Goal: Transaction & Acquisition: Purchase product/service

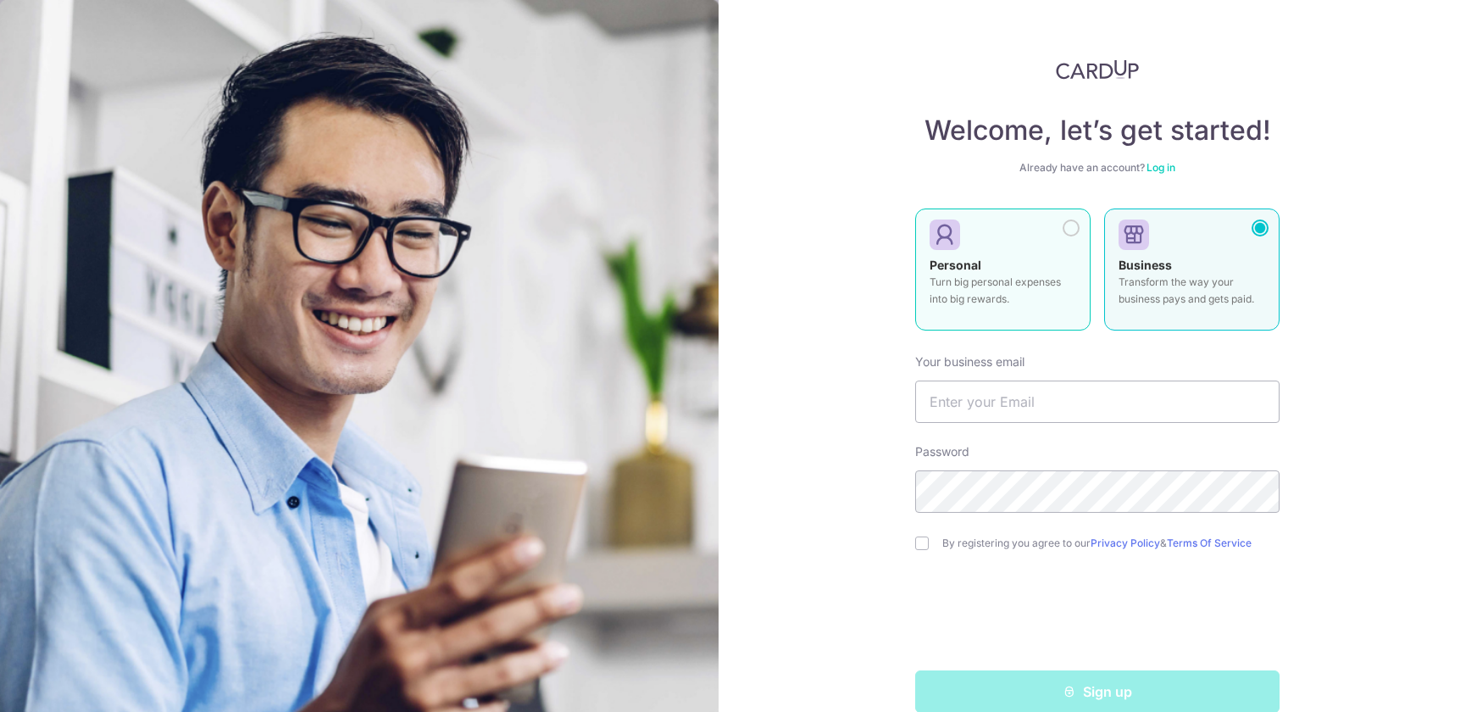
click at [993, 272] on div "Personal Turn big personal expenses into big rewards." at bounding box center [1002, 286] width 147 height 59
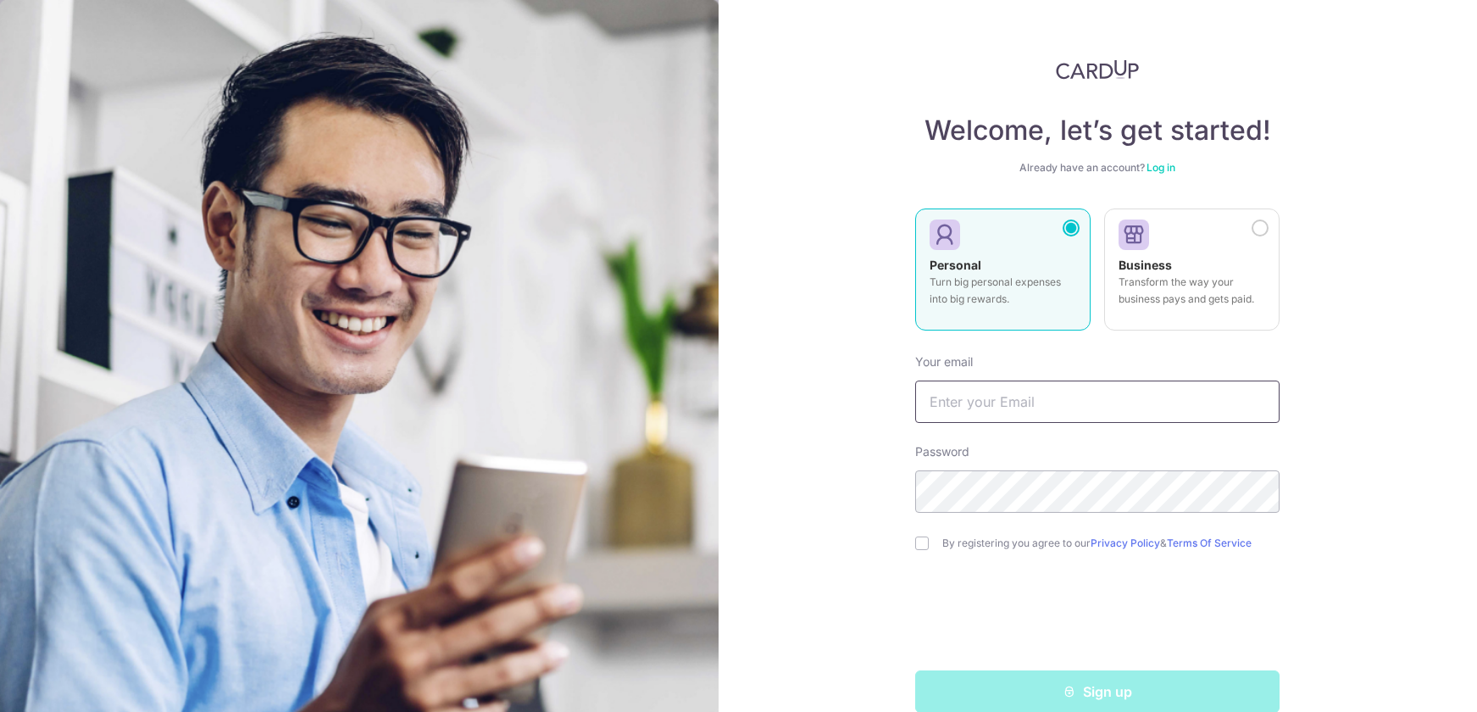
click at [1018, 412] on input "text" at bounding box center [1097, 401] width 364 height 42
drag, startPoint x: 972, startPoint y: 401, endPoint x: 924, endPoint y: 402, distance: 48.3
click at [924, 402] on input "30swsw@gmail.com" at bounding box center [1097, 401] width 364 height 42
type input "[EMAIL_ADDRESS][DOMAIN_NAME]"
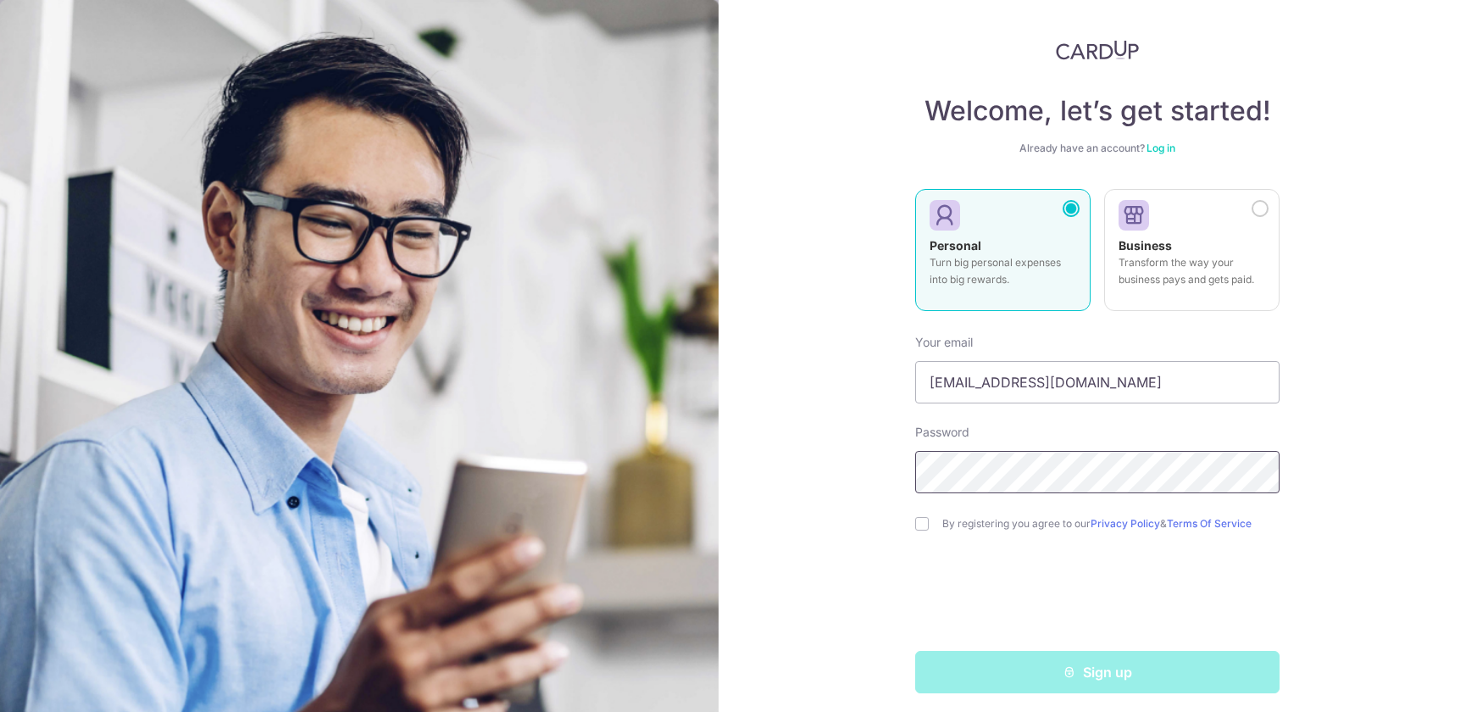
scroll to position [28, 0]
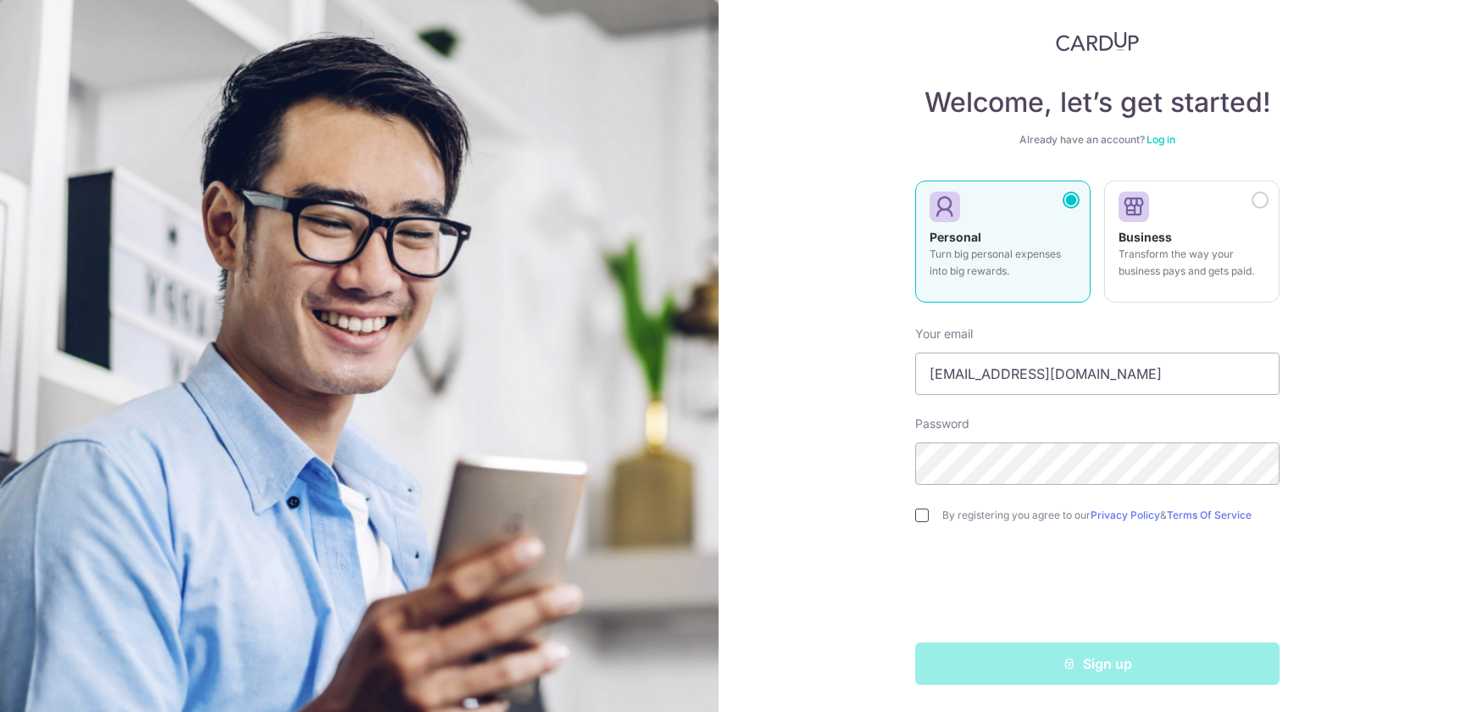
click at [915, 514] on input "checkbox" at bounding box center [922, 515] width 14 height 14
checkbox input "true"
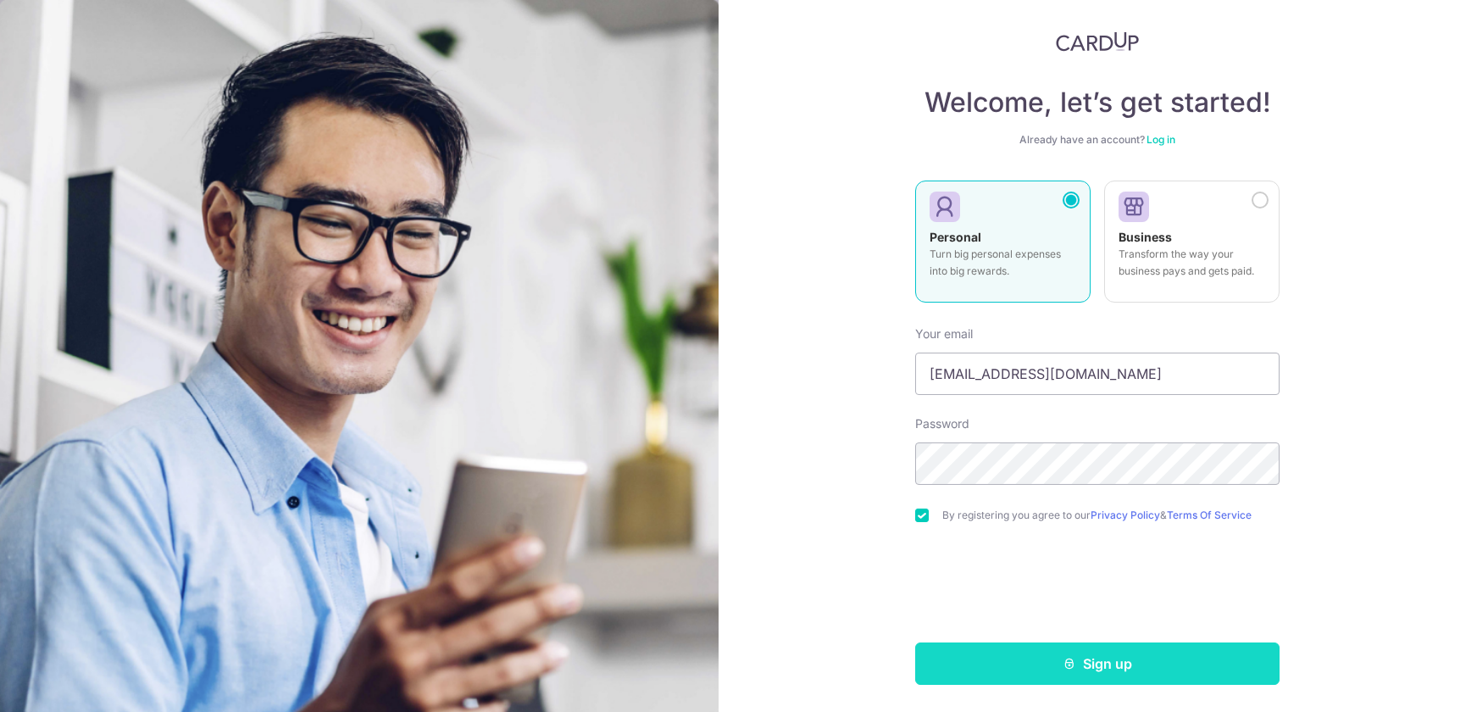
click at [1093, 660] on button "Sign up" at bounding box center [1097, 663] width 364 height 42
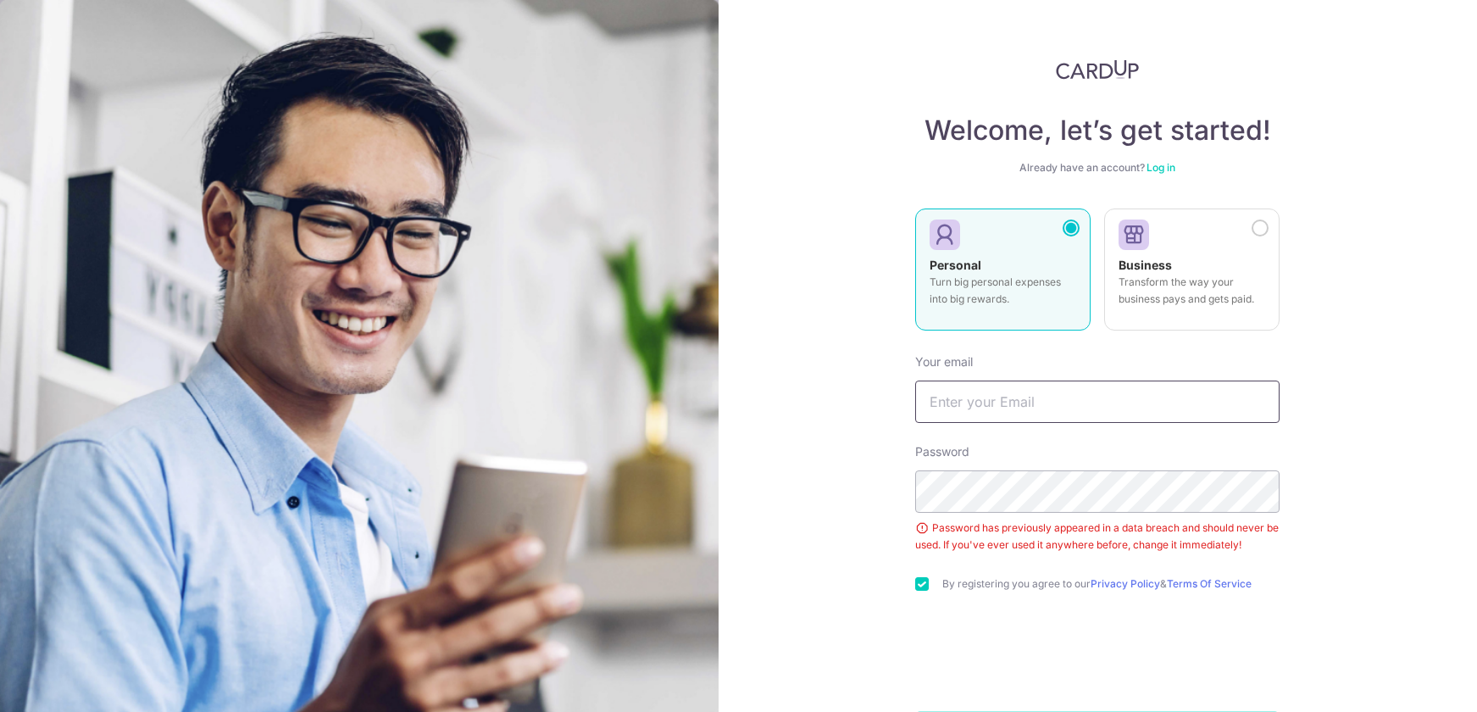
scroll to position [3, 0]
click at [999, 401] on input "text" at bounding box center [1097, 399] width 364 height 42
type input "[EMAIL_ADDRESS][DOMAIN_NAME]"
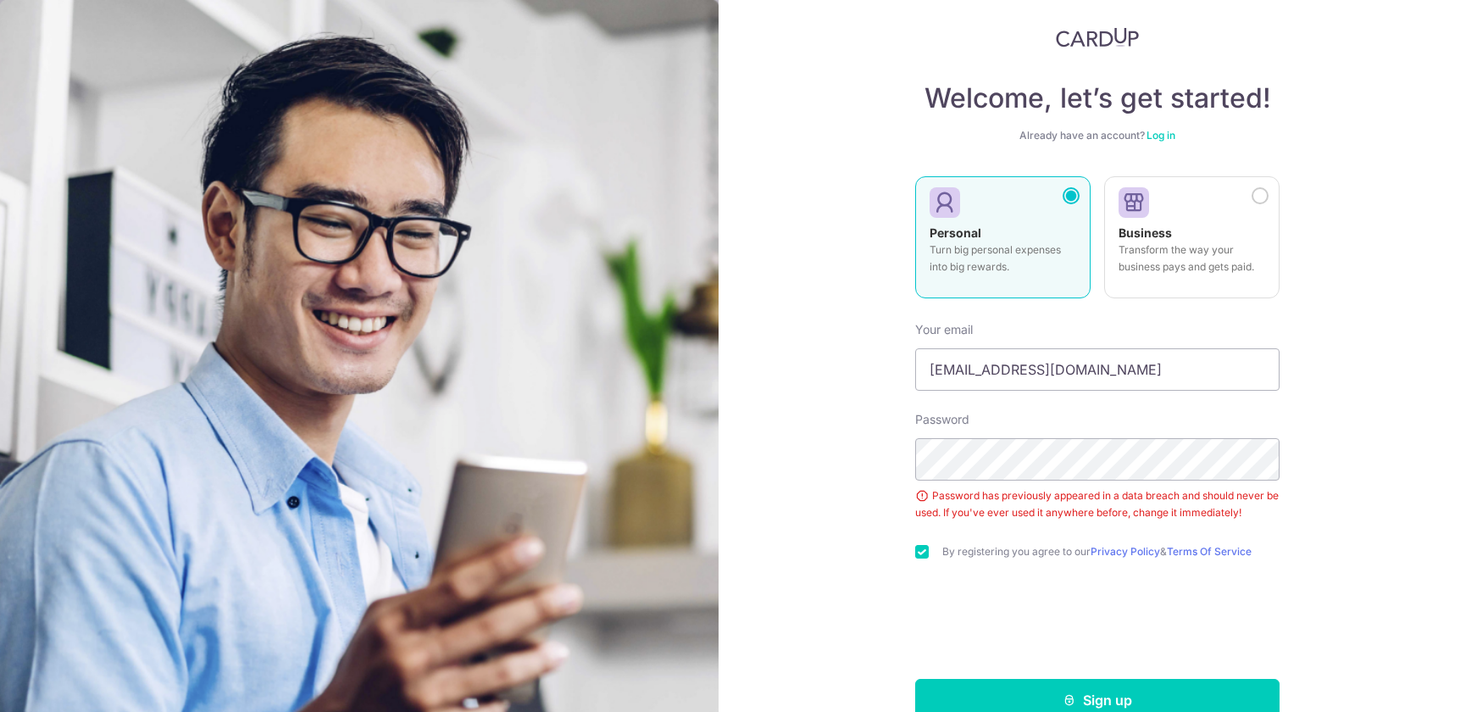
scroll to position [69, 0]
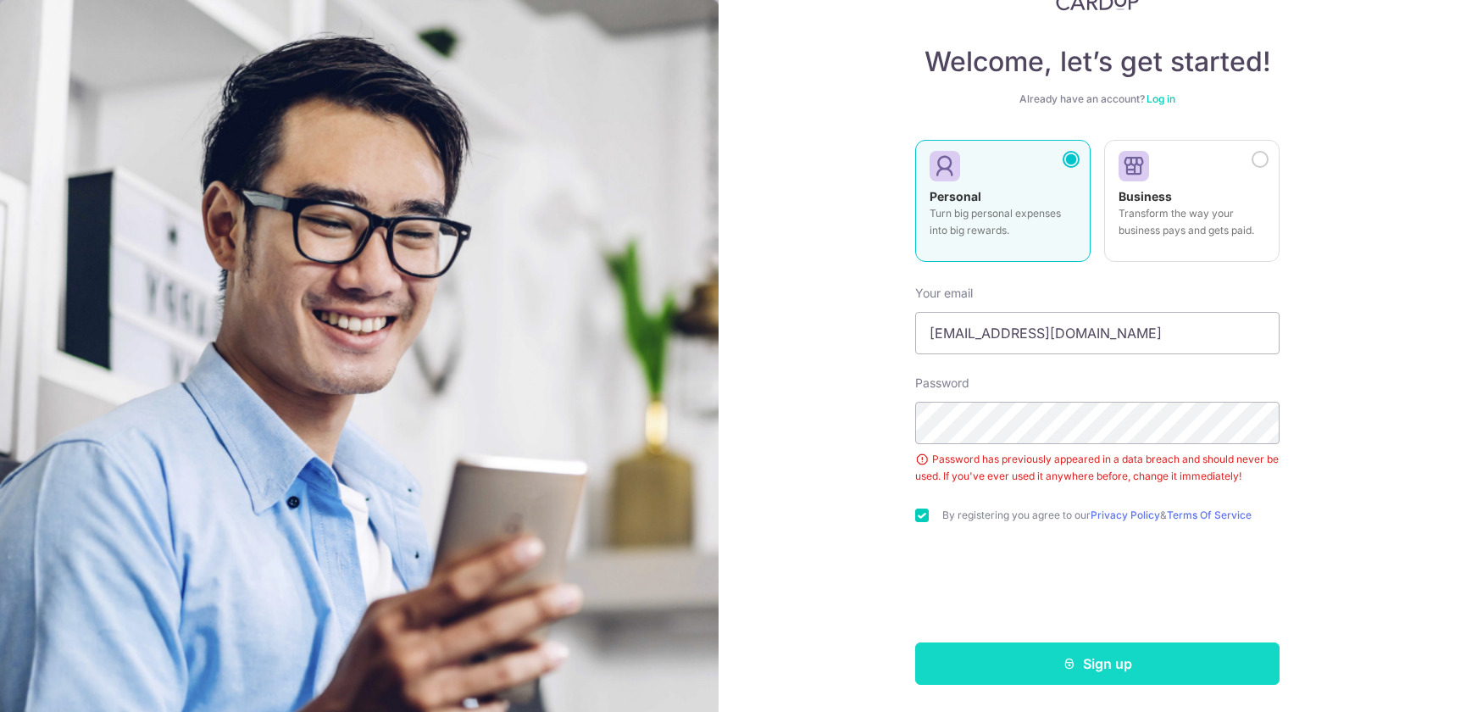
click at [1085, 659] on button "Sign up" at bounding box center [1097, 663] width 364 height 42
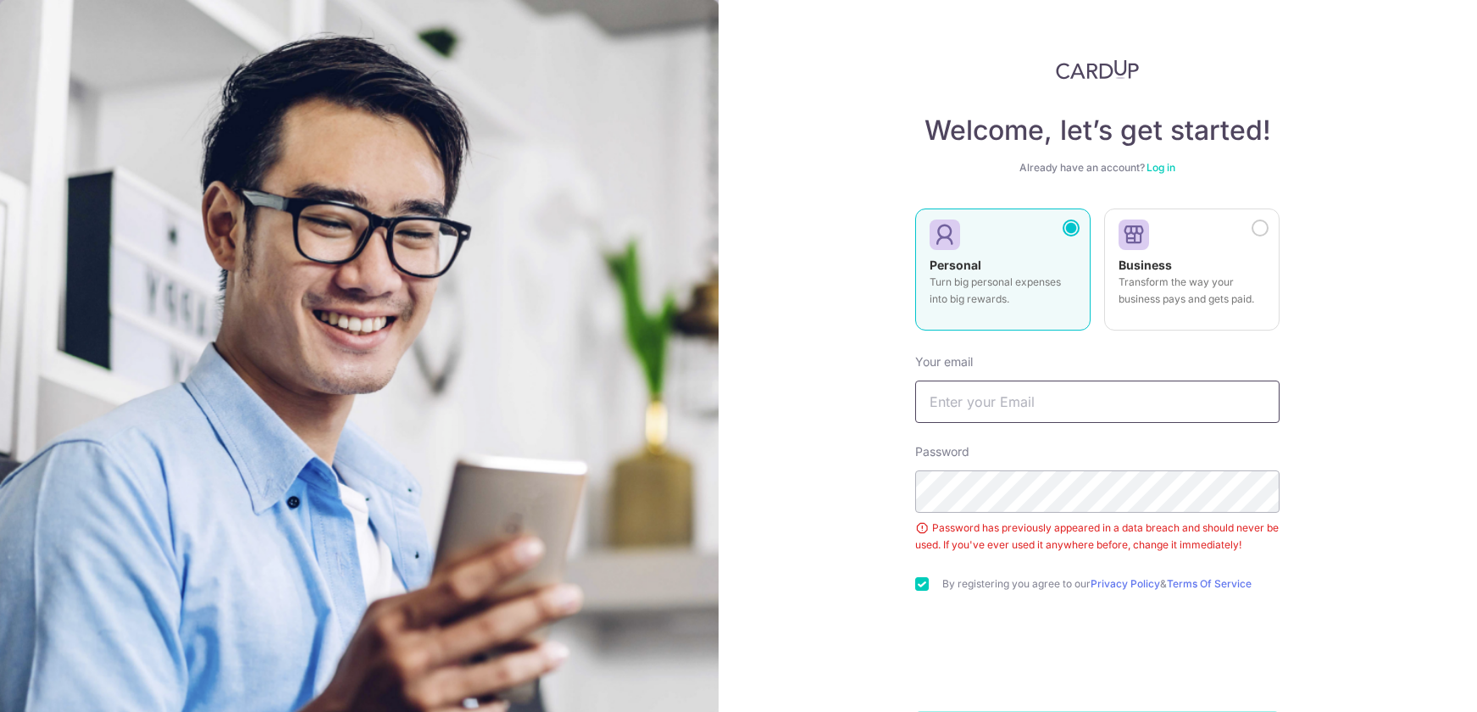
scroll to position [3, 0]
drag, startPoint x: 0, startPoint y: 0, endPoint x: 985, endPoint y: 390, distance: 1059.7
click at [985, 390] on input "text" at bounding box center [1097, 399] width 364 height 42
type input "[EMAIL_ADDRESS][DOMAIN_NAME]"
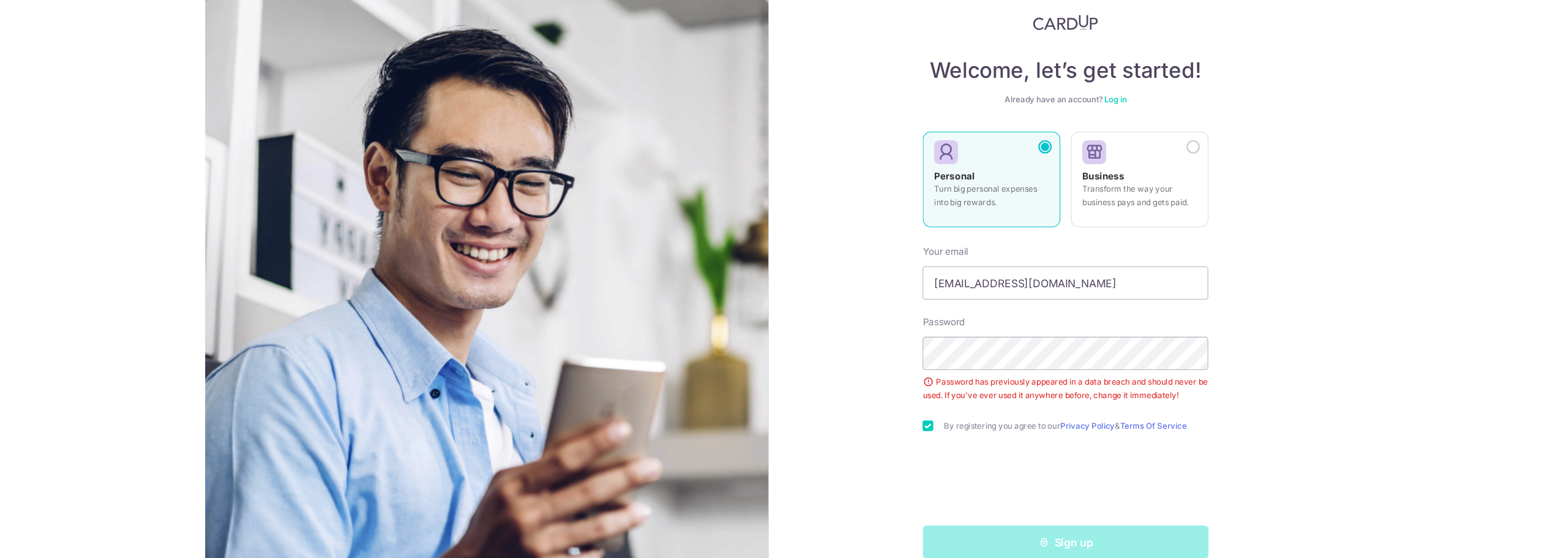
scroll to position [50, 0]
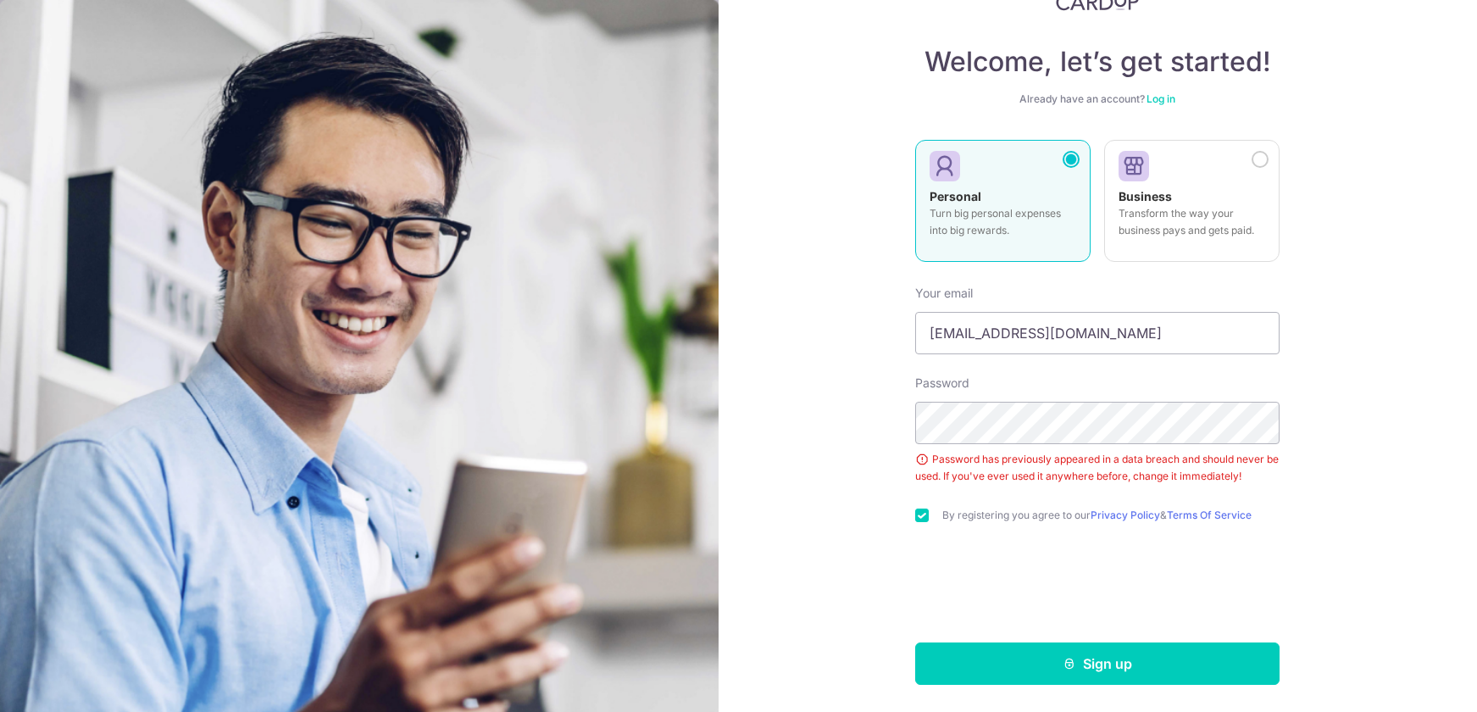
click at [1055, 641] on form "Your email sylviawongsw@gmail.com Password Password has previously appeared in …" at bounding box center [1097, 478] width 364 height 413
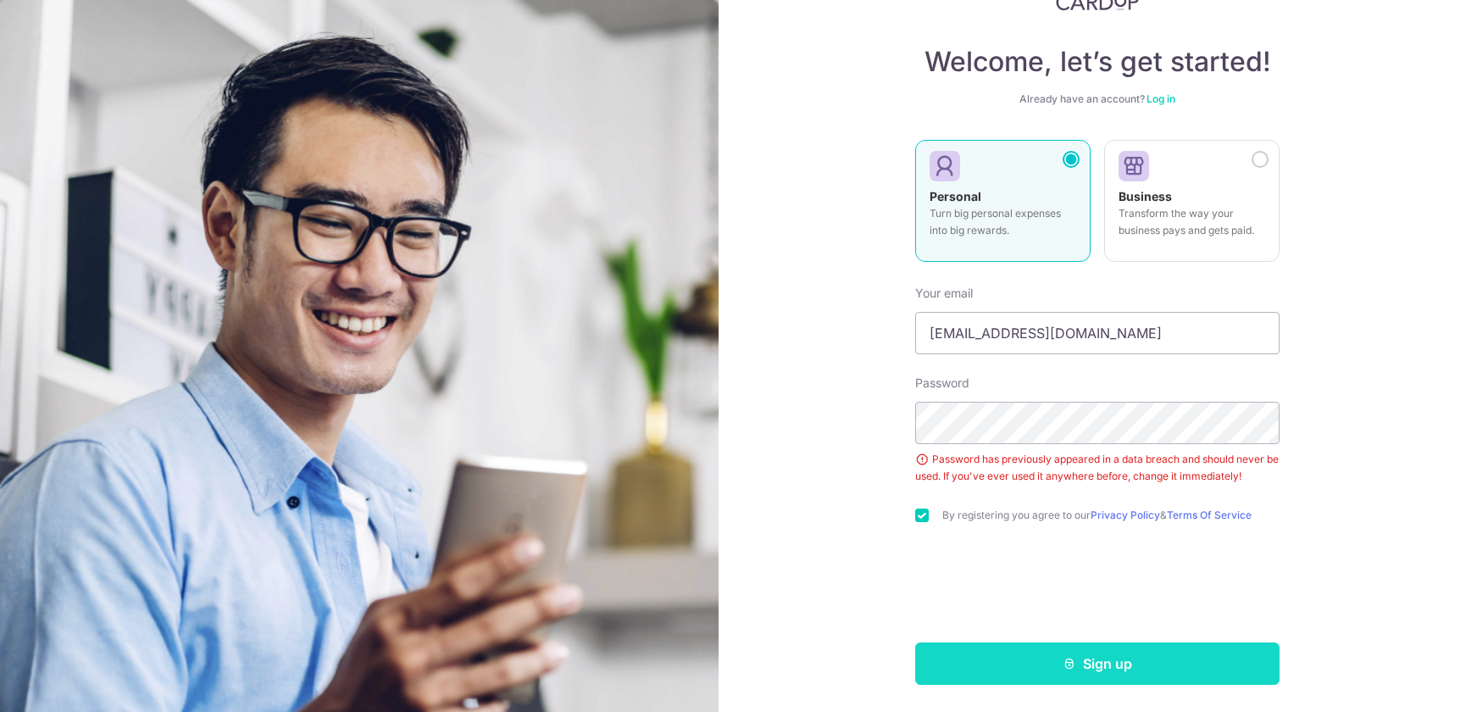
click at [1063, 663] on icon "submit" at bounding box center [1070, 664] width 14 height 14
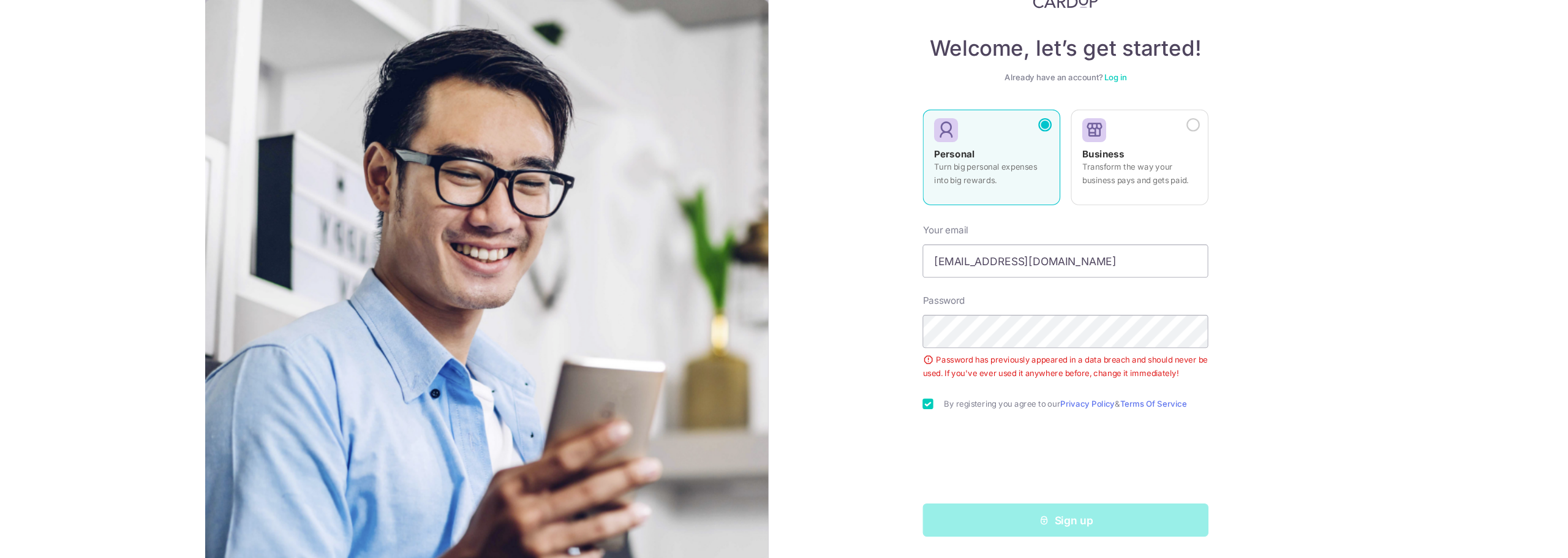
scroll to position [6, 0]
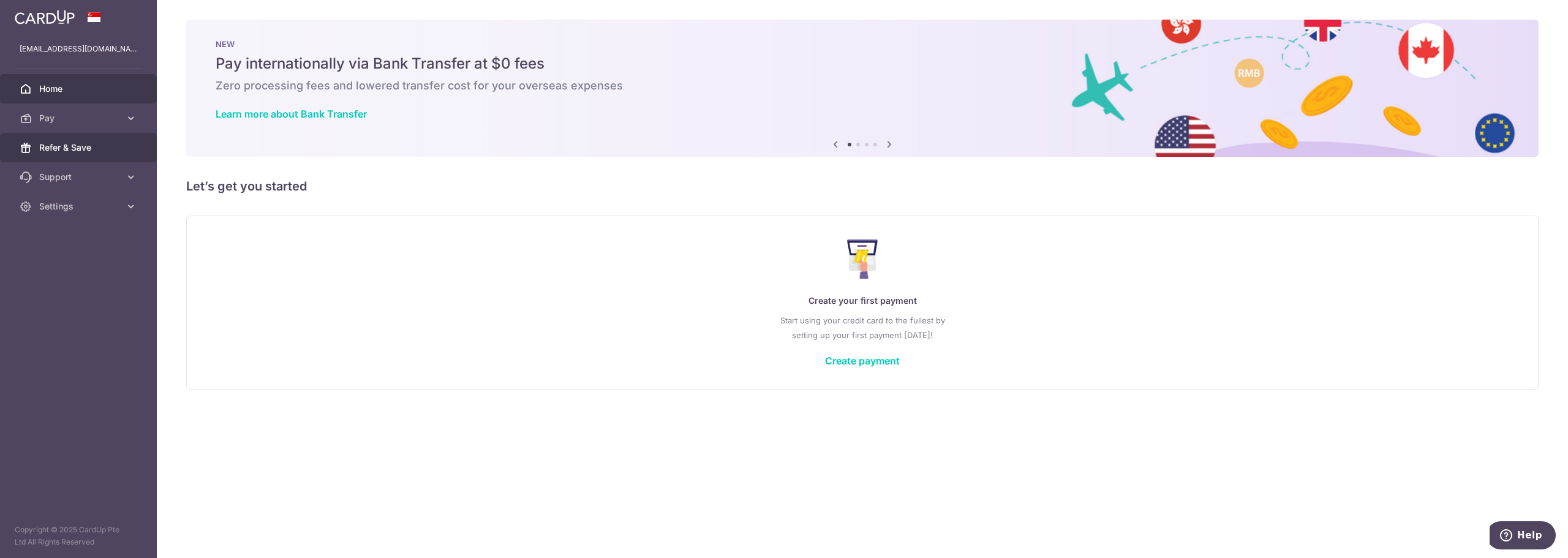
click at [89, 147] on span "Refer & Save" at bounding box center [80, 147] width 81 height 12
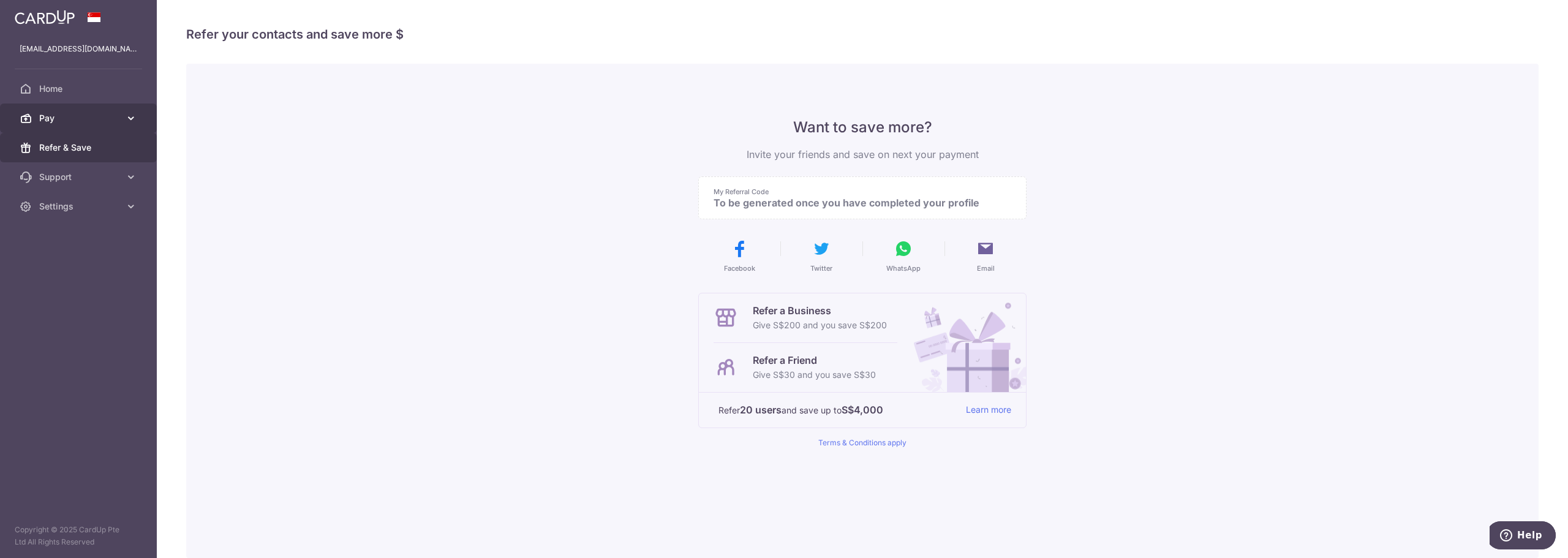
click at [51, 113] on span "Pay" at bounding box center [80, 118] width 81 height 12
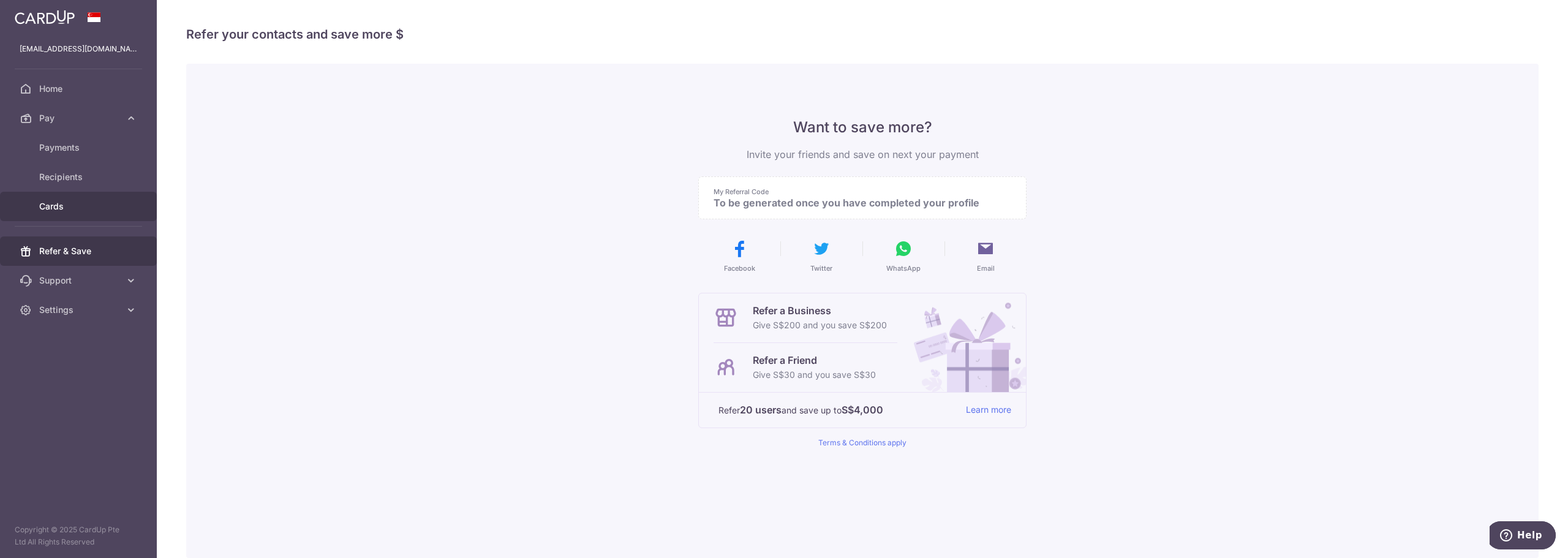
click at [78, 208] on span "Cards" at bounding box center [80, 206] width 81 height 12
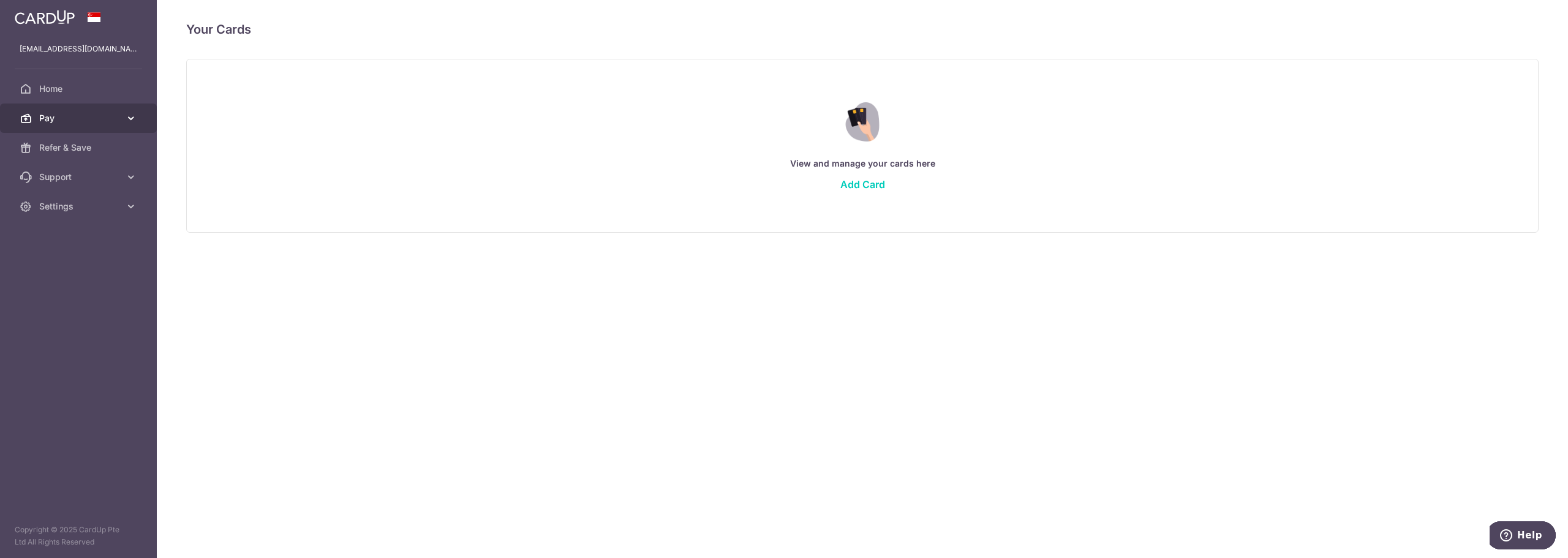
click at [80, 124] on span "Pay" at bounding box center [80, 118] width 81 height 12
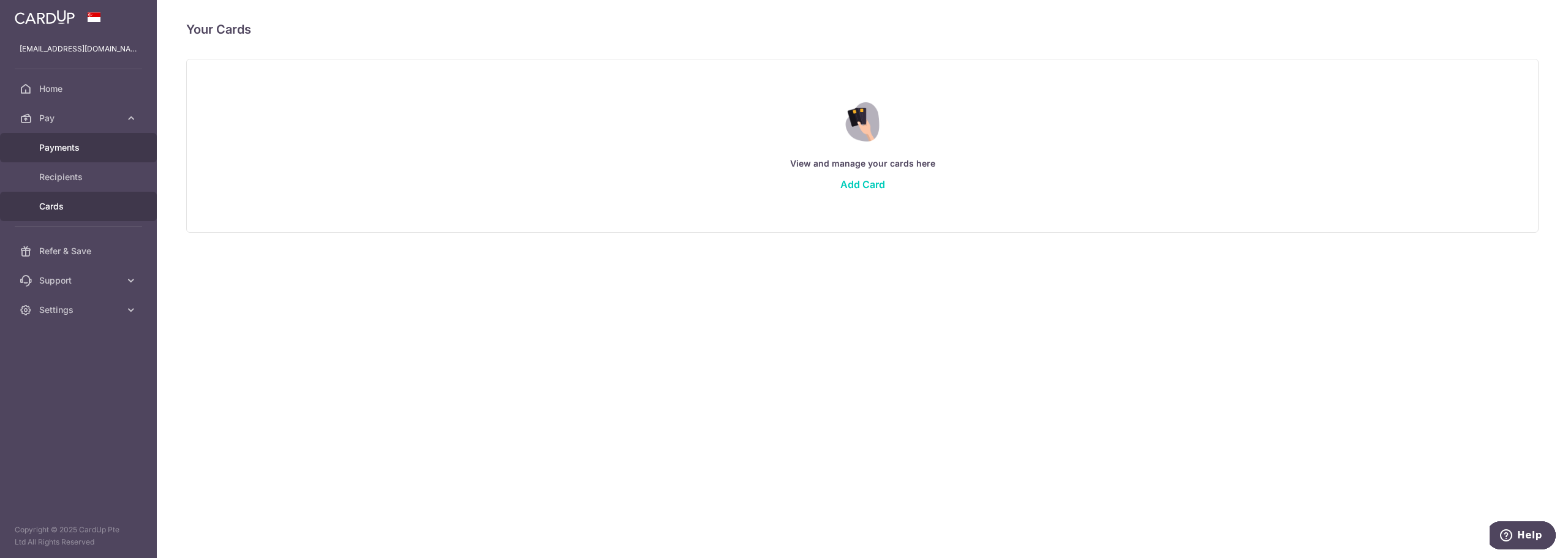
click at [82, 147] on span "Payments" at bounding box center [80, 147] width 81 height 12
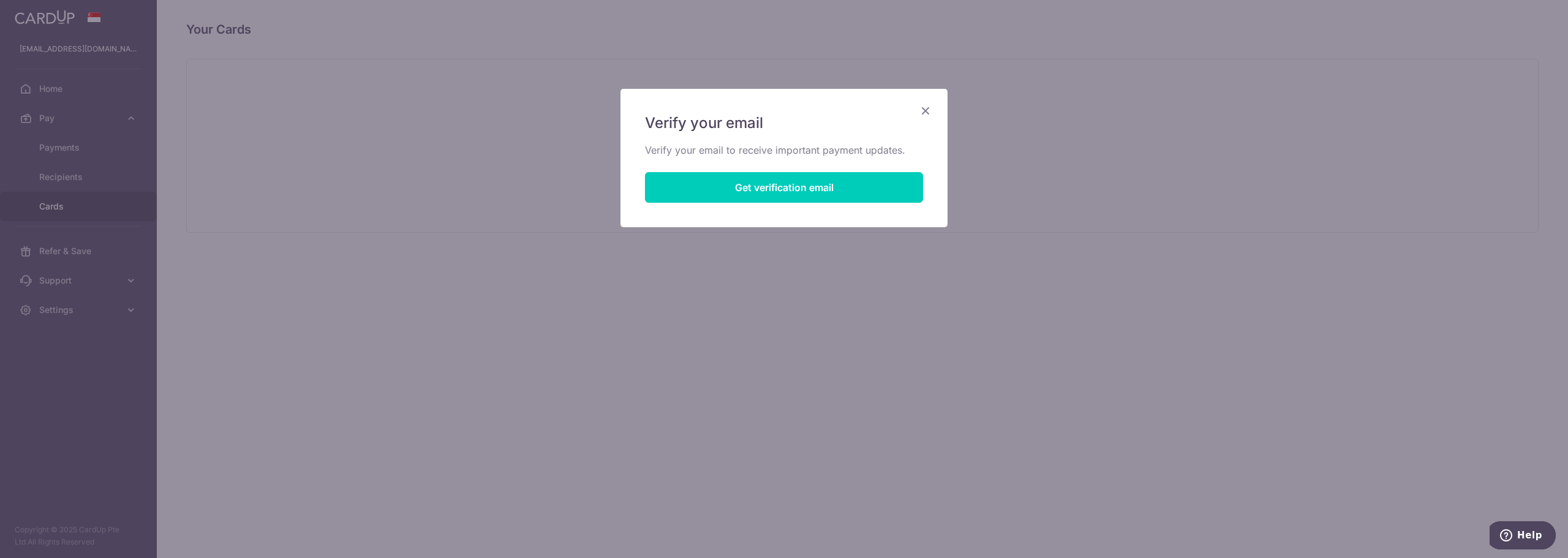
click at [926, 114] on icon "Close" at bounding box center [925, 110] width 14 height 15
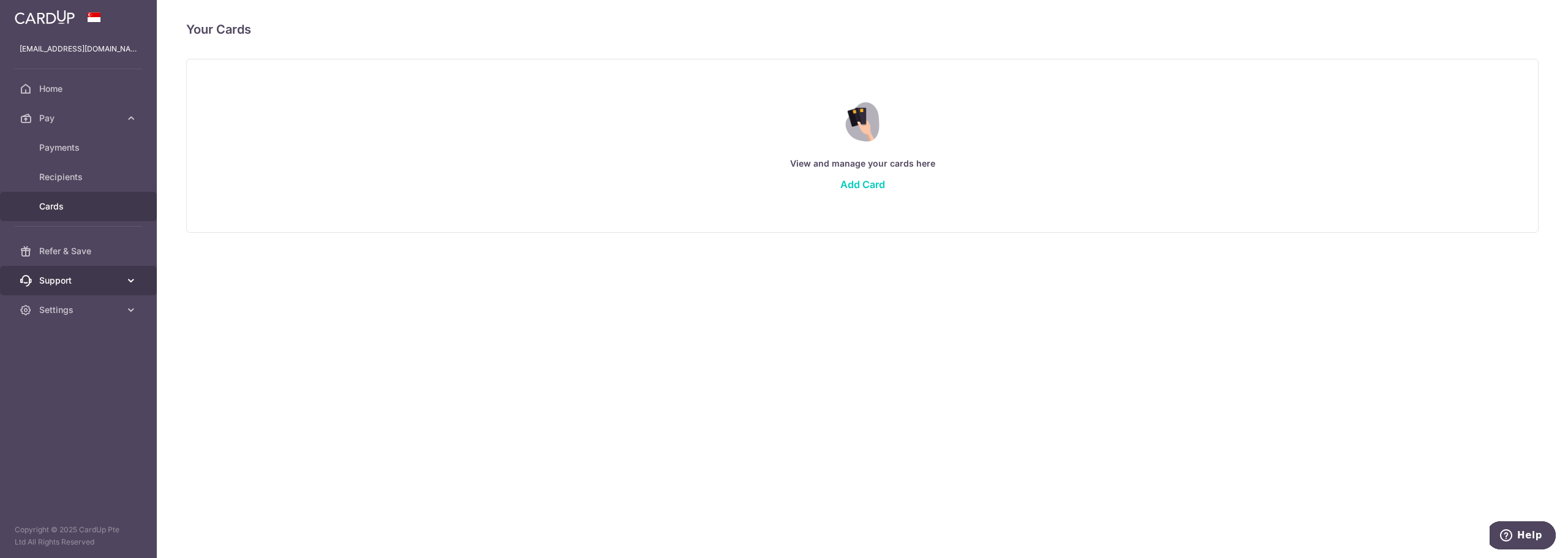
click at [113, 279] on span "Support" at bounding box center [80, 280] width 81 height 12
click at [89, 93] on span "Home" at bounding box center [80, 88] width 81 height 12
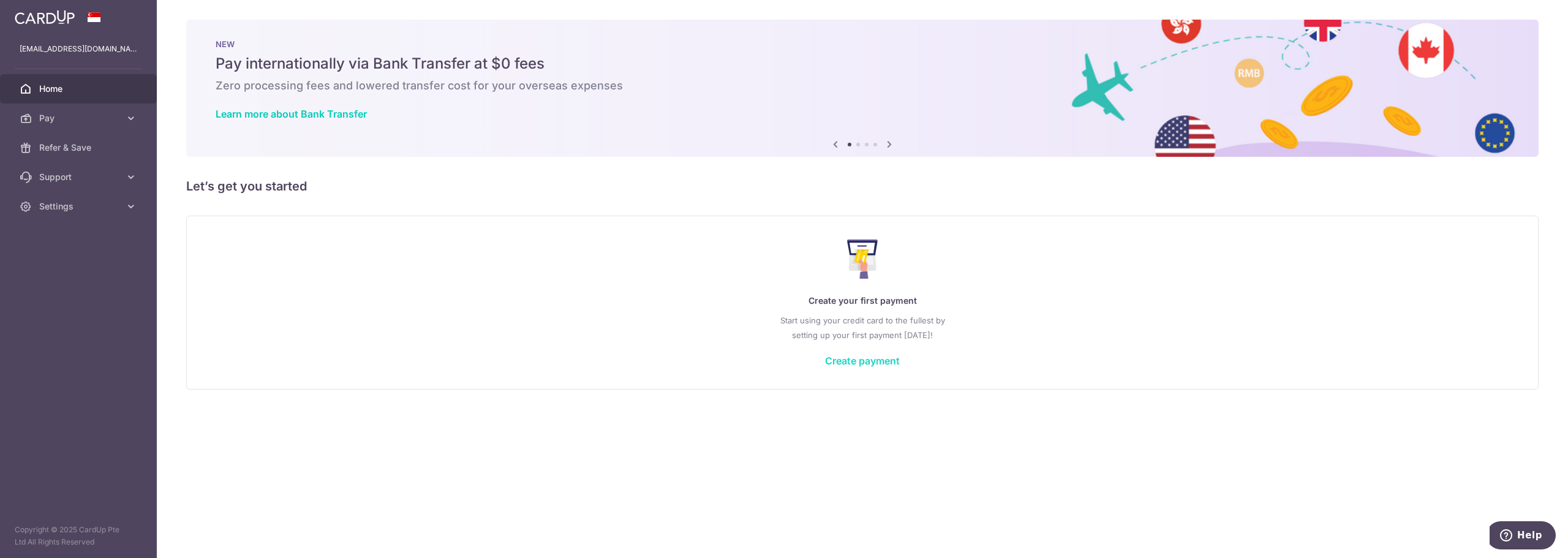
click at [854, 363] on link "Create payment" at bounding box center [862, 361] width 74 height 12
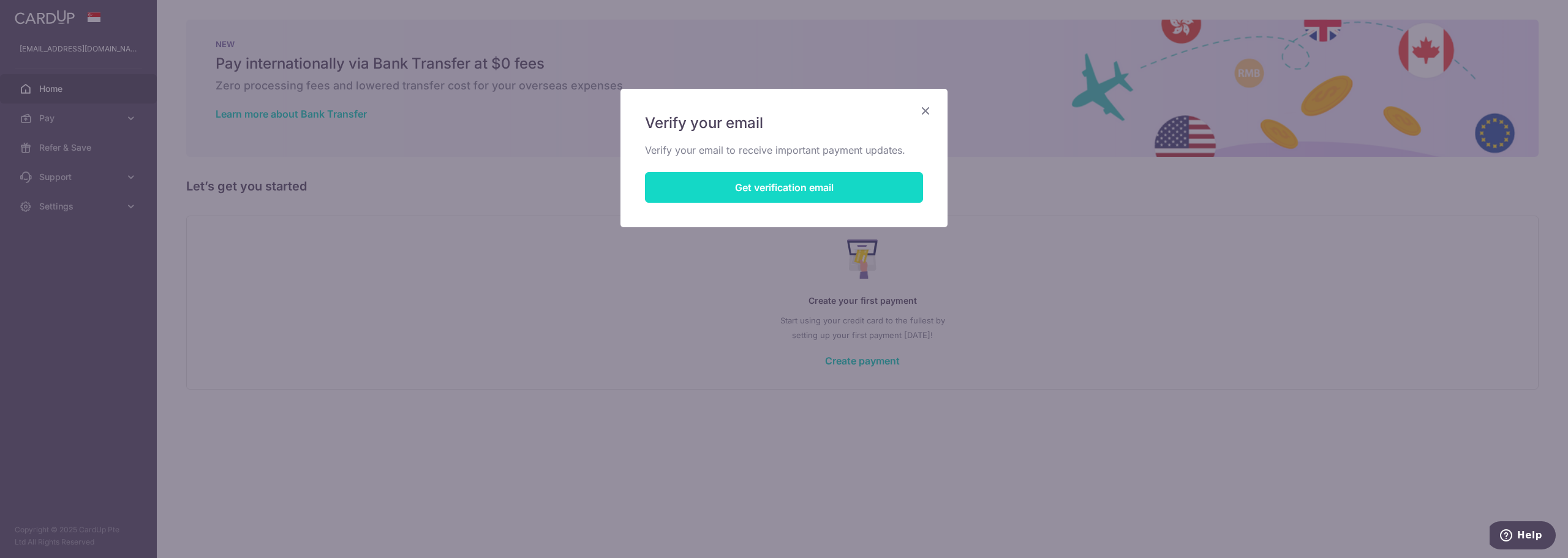
click at [786, 182] on button "Get verification email" at bounding box center [784, 187] width 278 height 30
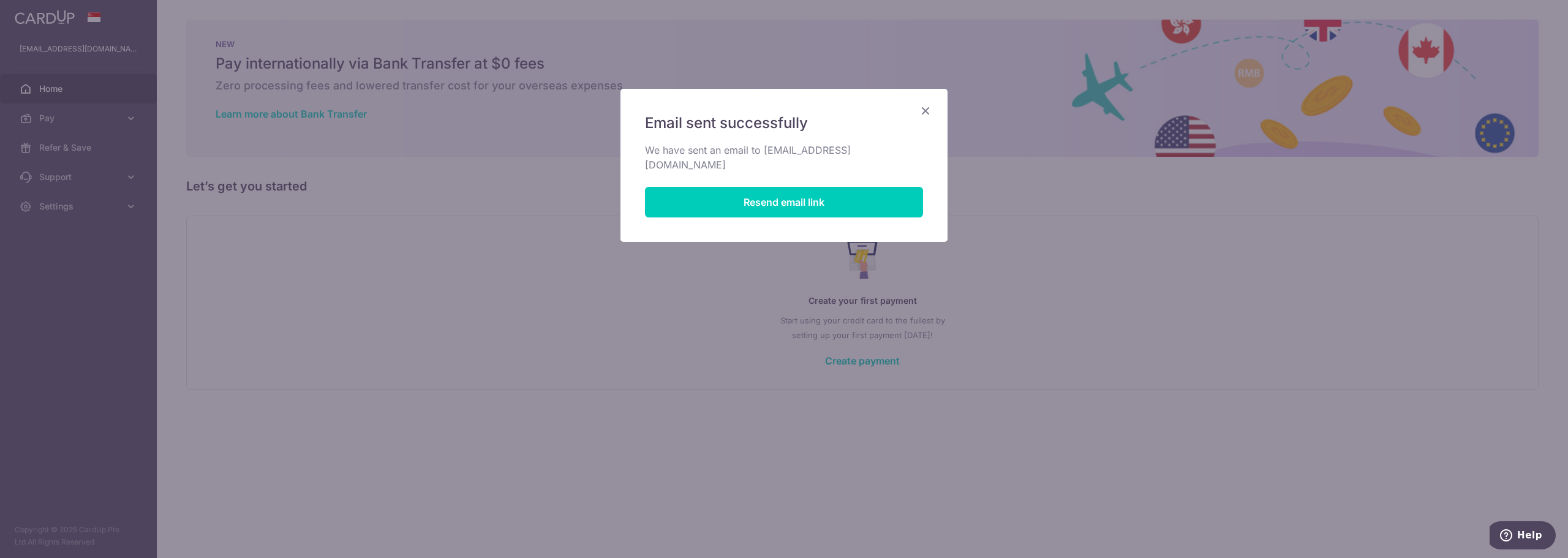
click at [921, 109] on icon "Close" at bounding box center [925, 110] width 14 height 15
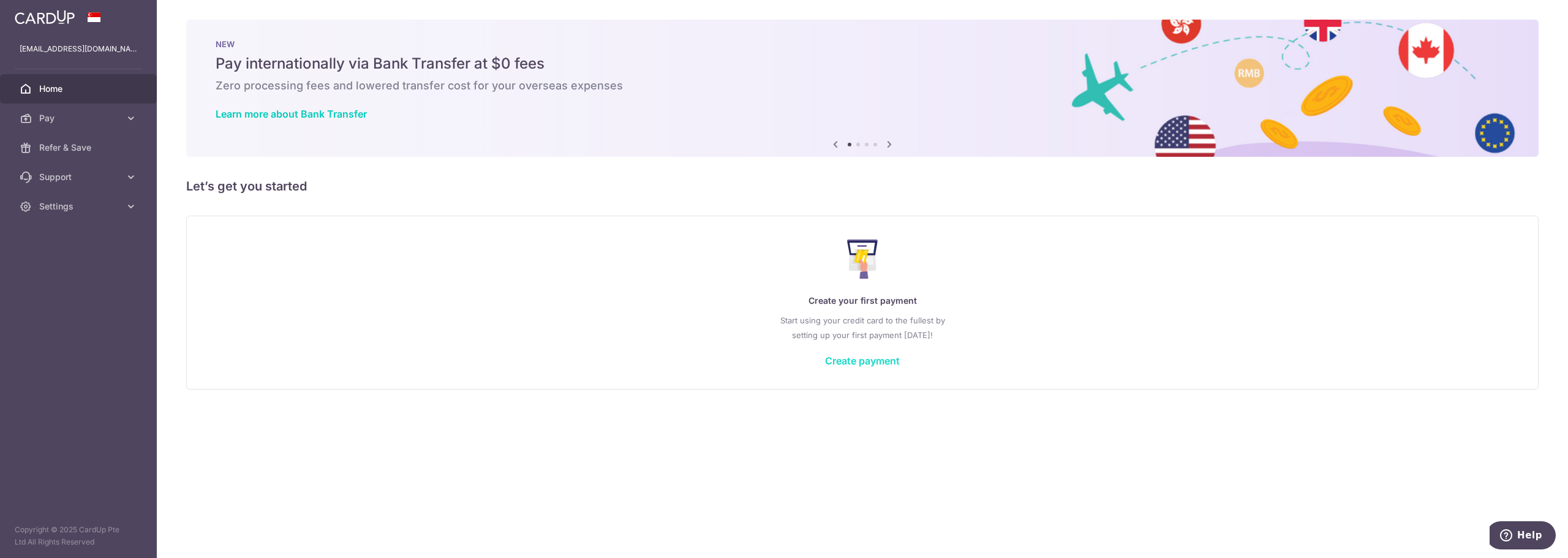
click at [878, 363] on link "Create payment" at bounding box center [862, 361] width 74 height 12
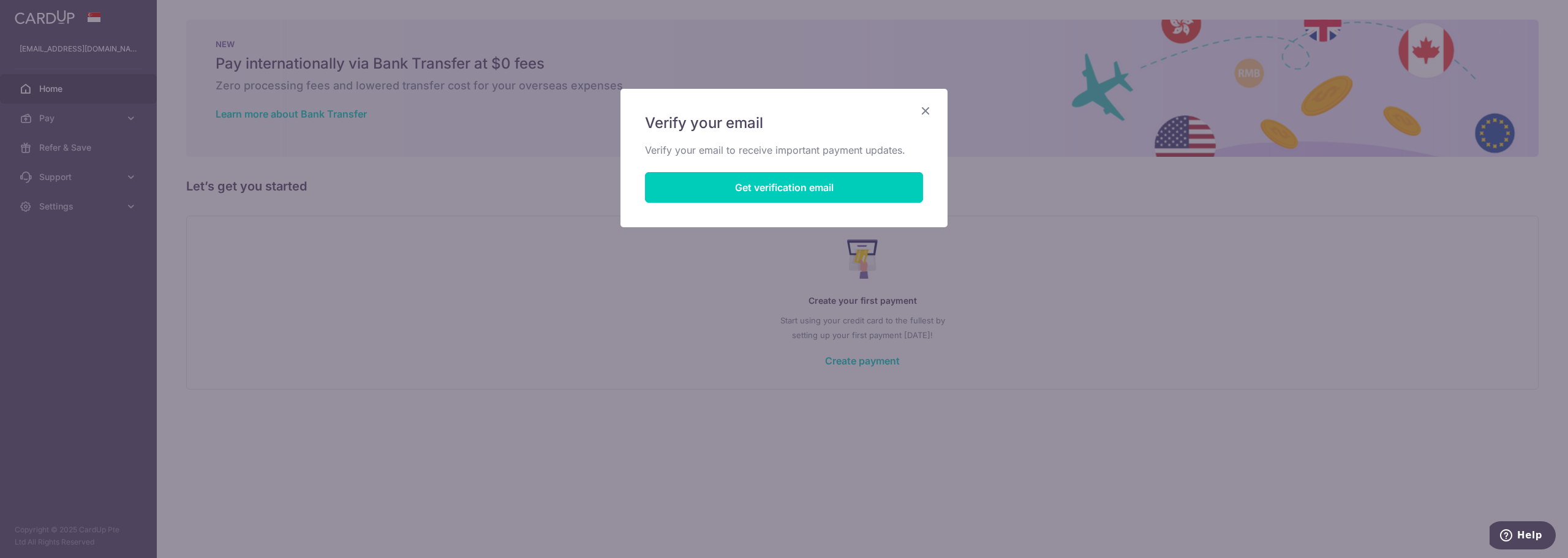
click at [920, 113] on icon "Close" at bounding box center [925, 110] width 14 height 15
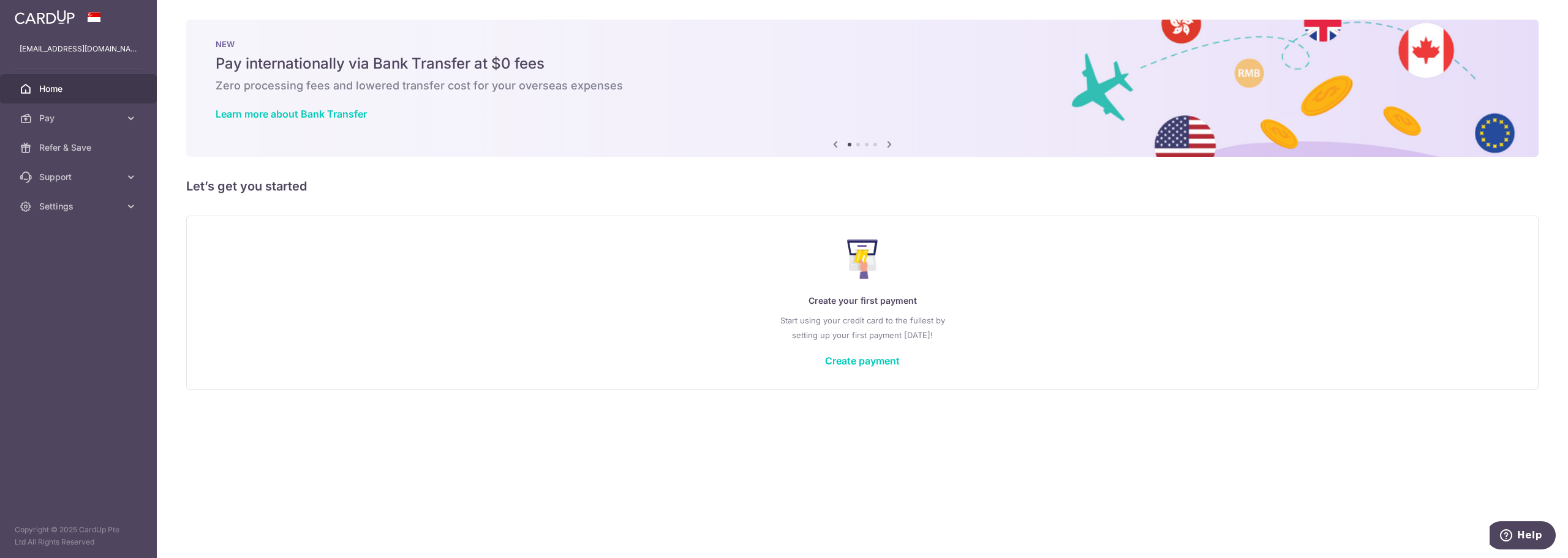
click at [854, 374] on div "Create your first payment Start using your credit card to the fullest by settin…" at bounding box center [862, 302] width 1321 height 145
click at [854, 366] on link "Create payment" at bounding box center [862, 361] width 74 height 12
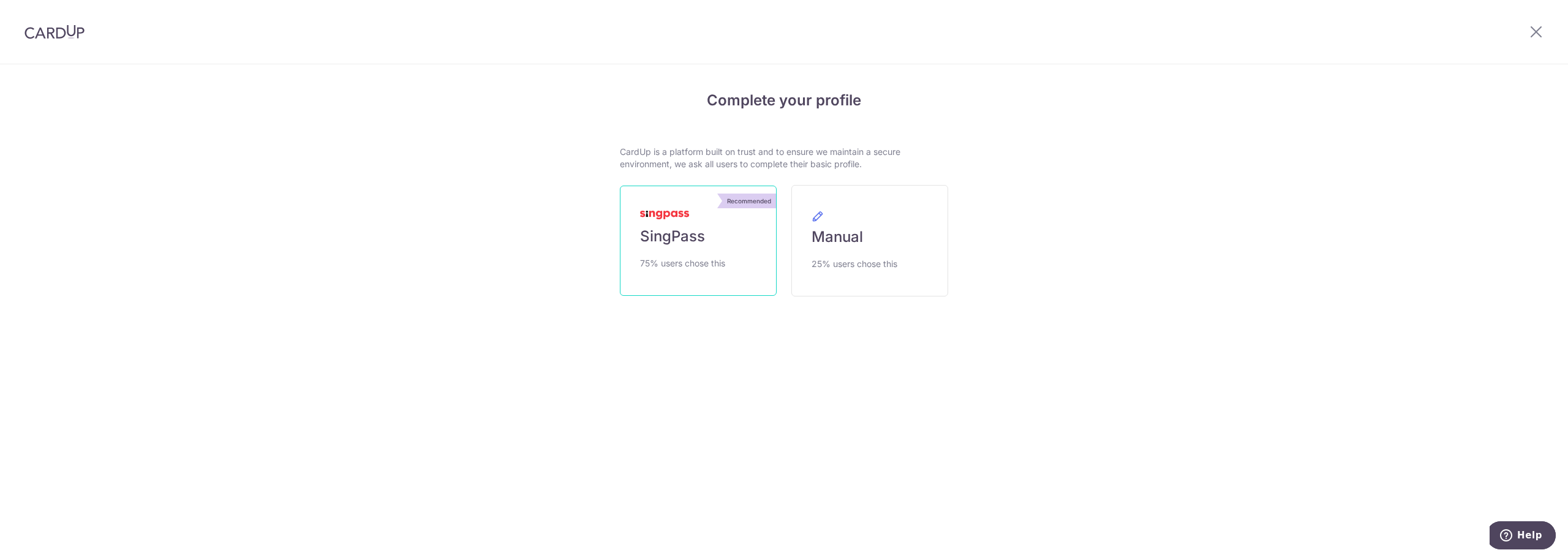
click at [712, 284] on link "Recommended SingPass 75% users chose this" at bounding box center [698, 241] width 157 height 111
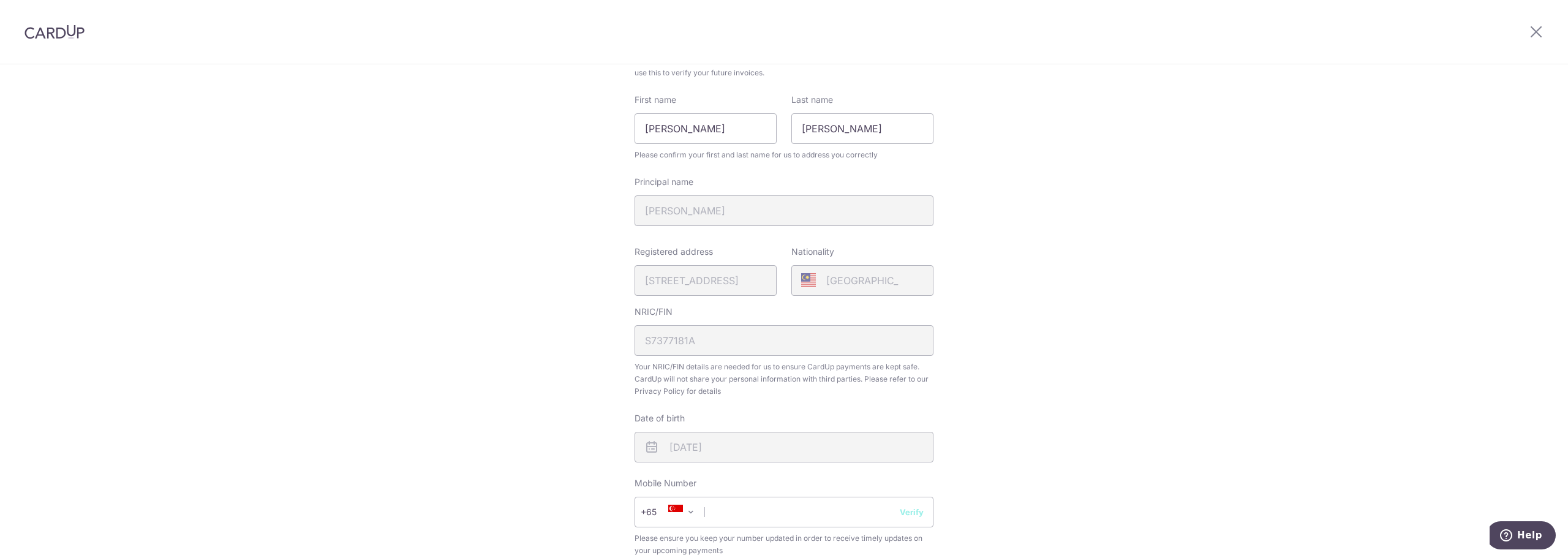
scroll to position [306, 0]
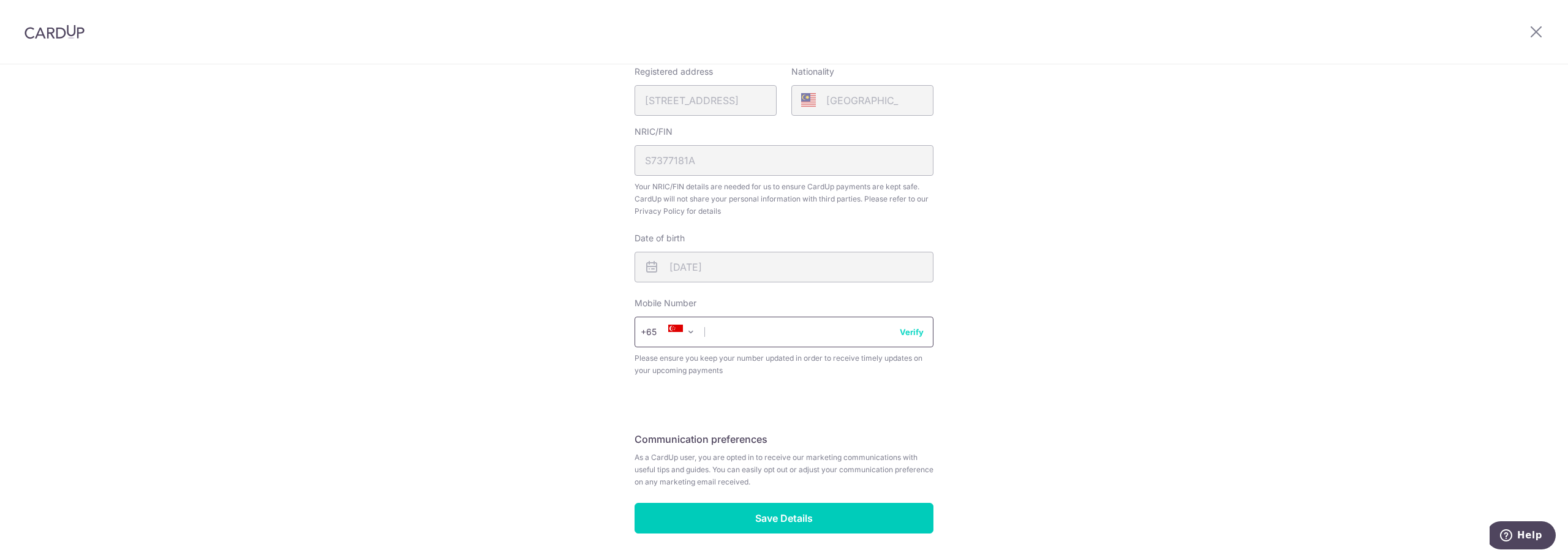
click at [752, 335] on input "text" at bounding box center [784, 332] width 299 height 30
type input "98355966"
click at [762, 512] on input "Save Details" at bounding box center [784, 518] width 299 height 30
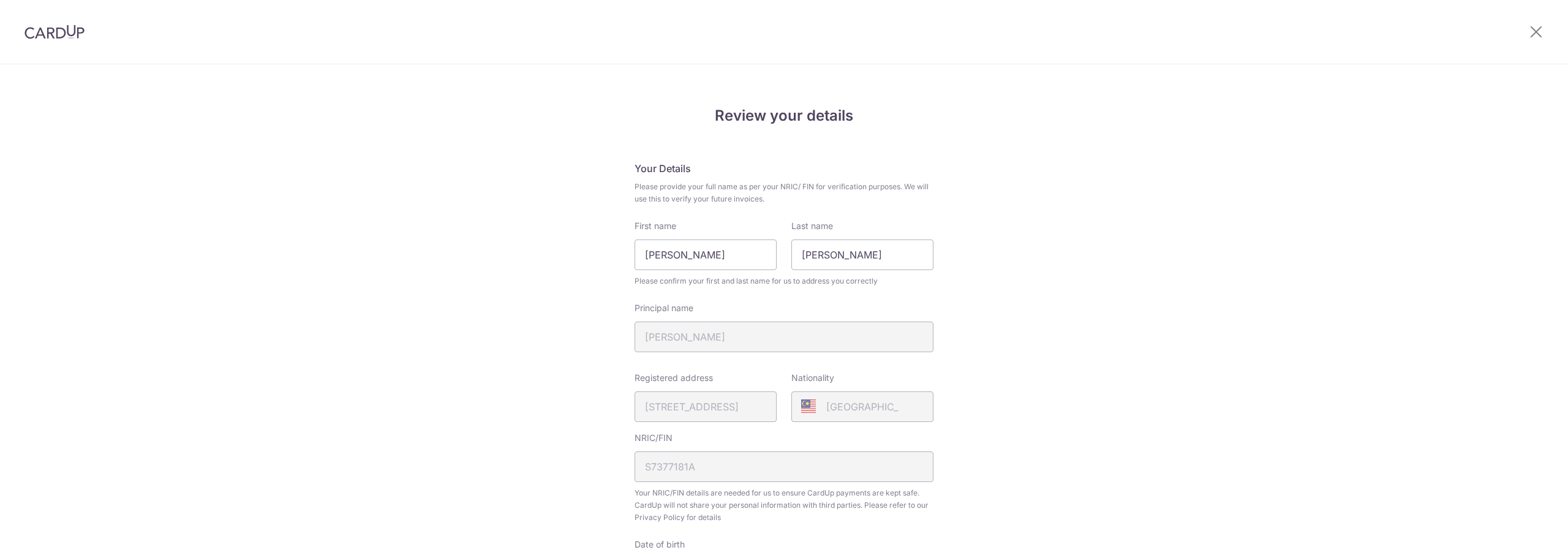
scroll to position [366, 0]
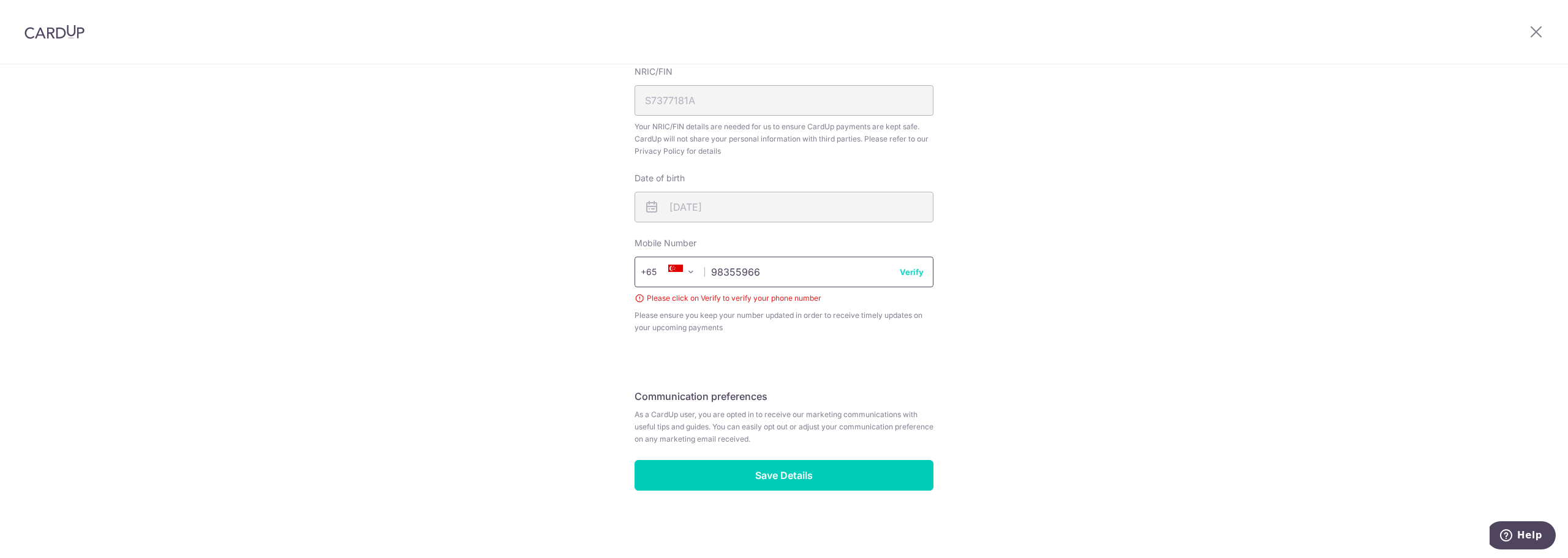
click at [922, 267] on input "98355966" at bounding box center [784, 272] width 299 height 30
click at [914, 272] on button "Verify" at bounding box center [912, 272] width 24 height 12
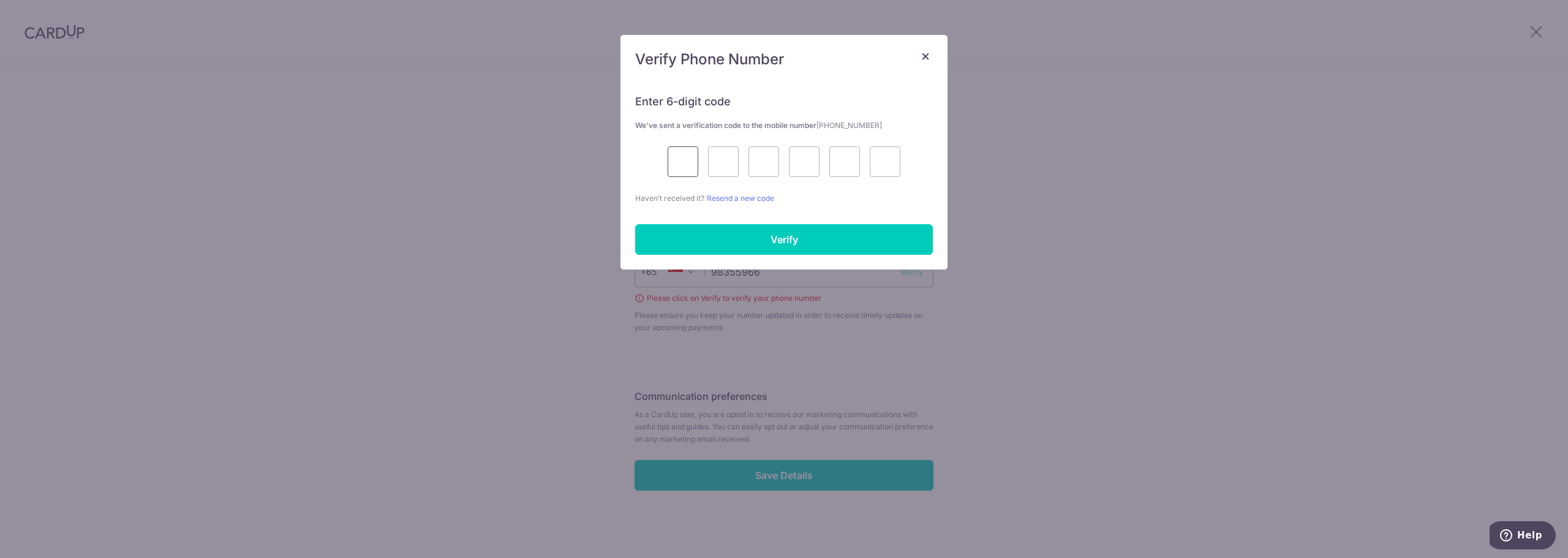
click at [669, 163] on input "text" at bounding box center [683, 162] width 30 height 30
type input "4"
type input "8"
type input "5"
type input "8"
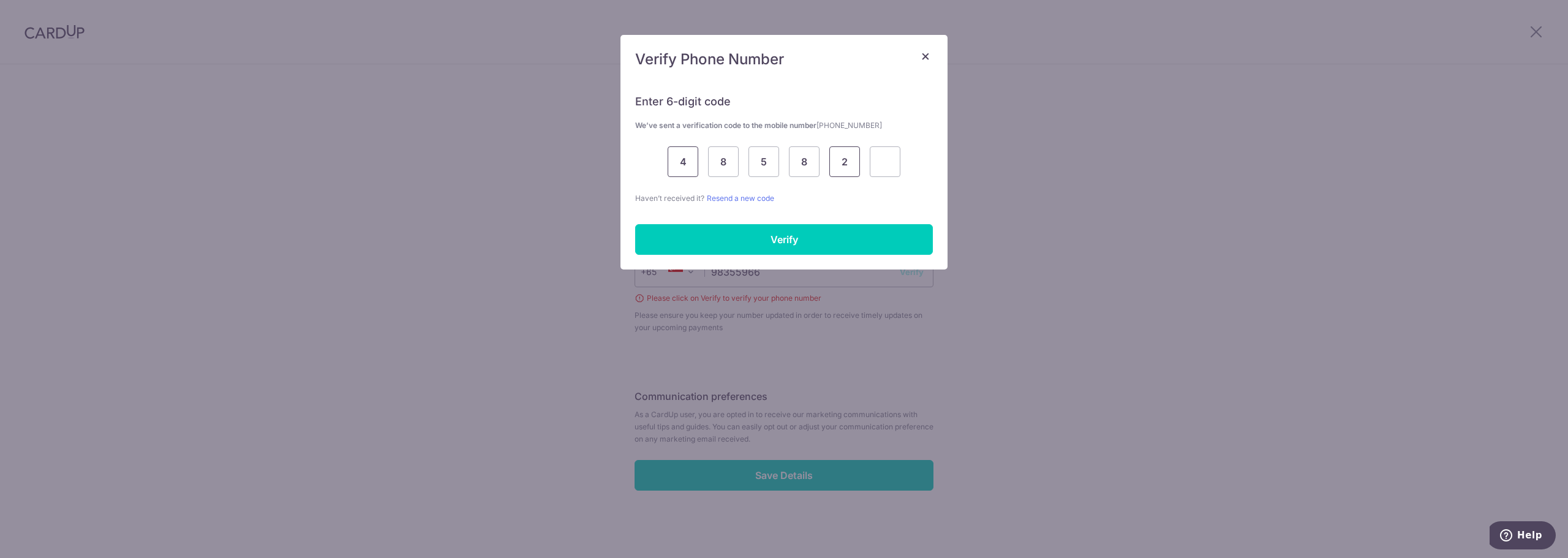
type input "2"
type input "9"
click at [691, 235] on input "Verify" at bounding box center [784, 239] width 298 height 30
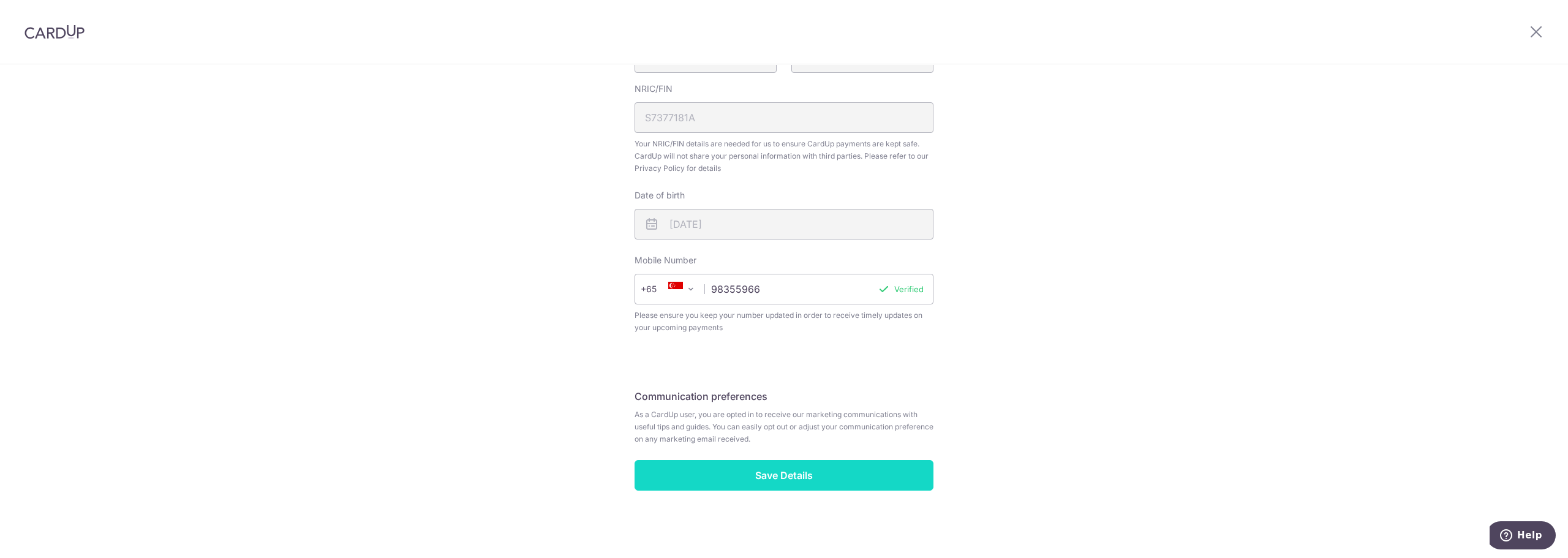
click at [799, 476] on input "Save Details" at bounding box center [784, 475] width 299 height 30
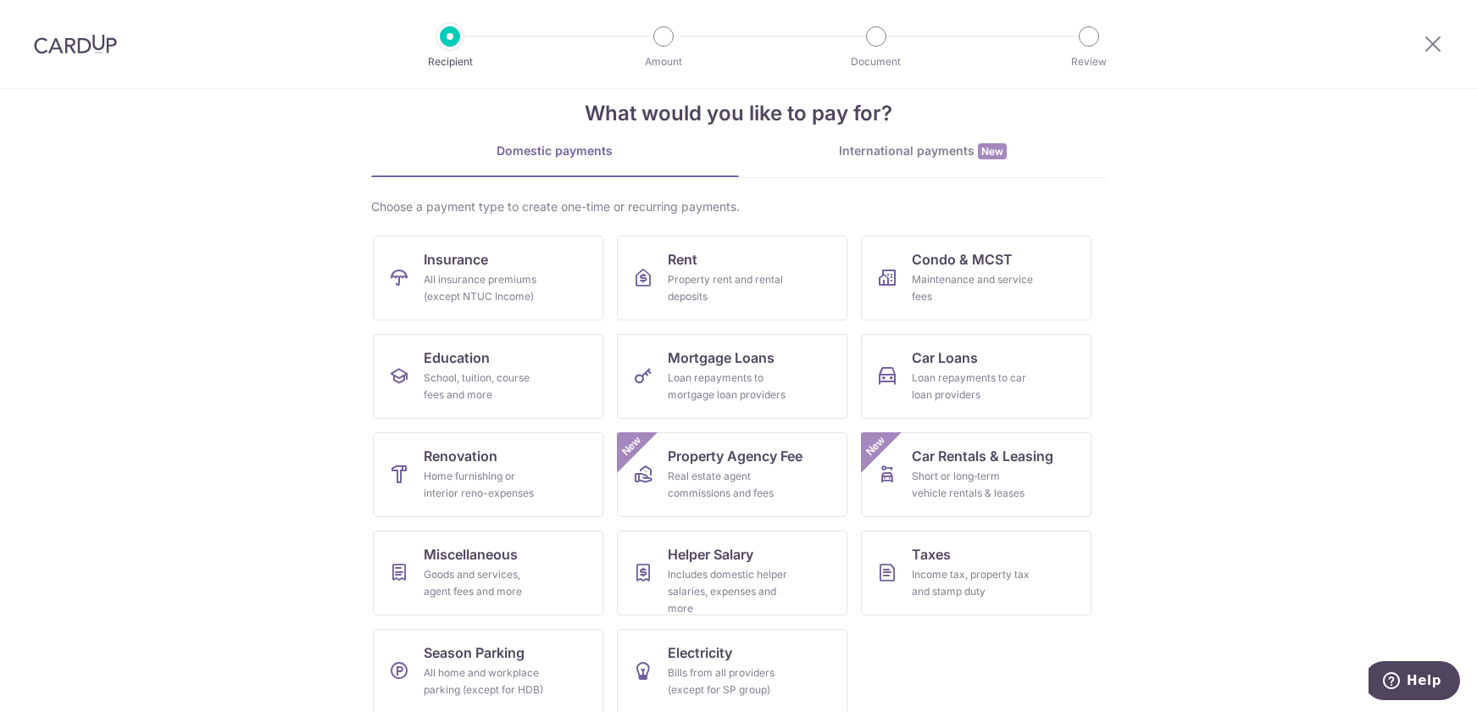
scroll to position [47, 0]
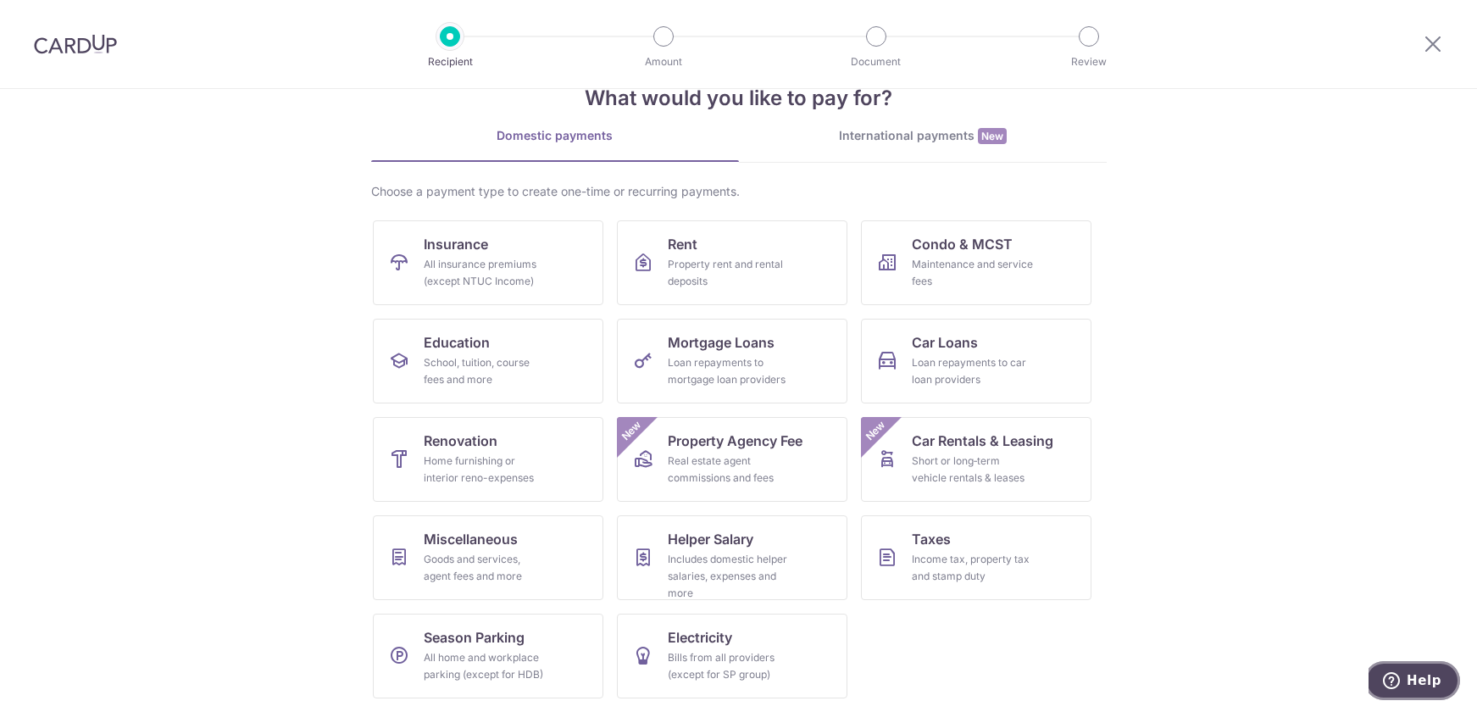
click at [1406, 689] on button "Help" at bounding box center [1412, 680] width 96 height 39
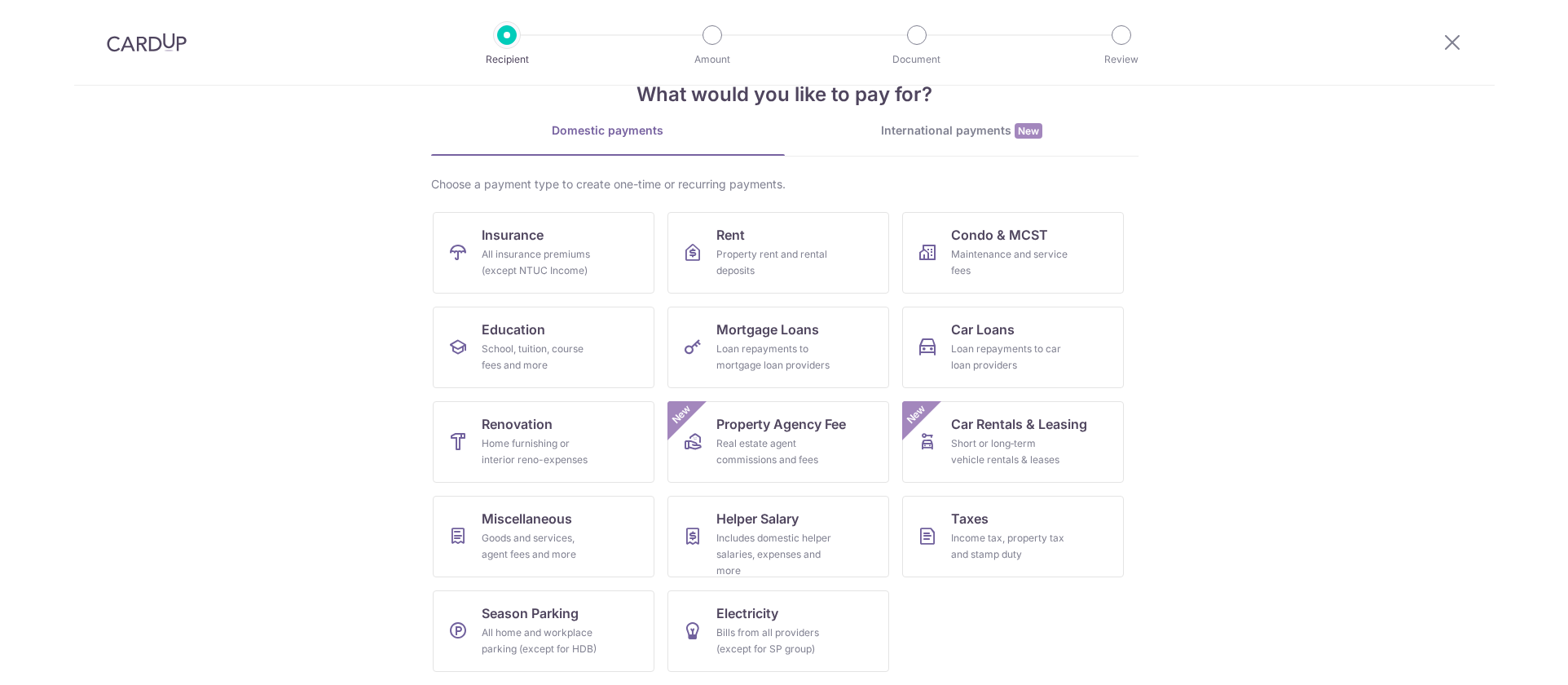
scroll to position [0, 0]
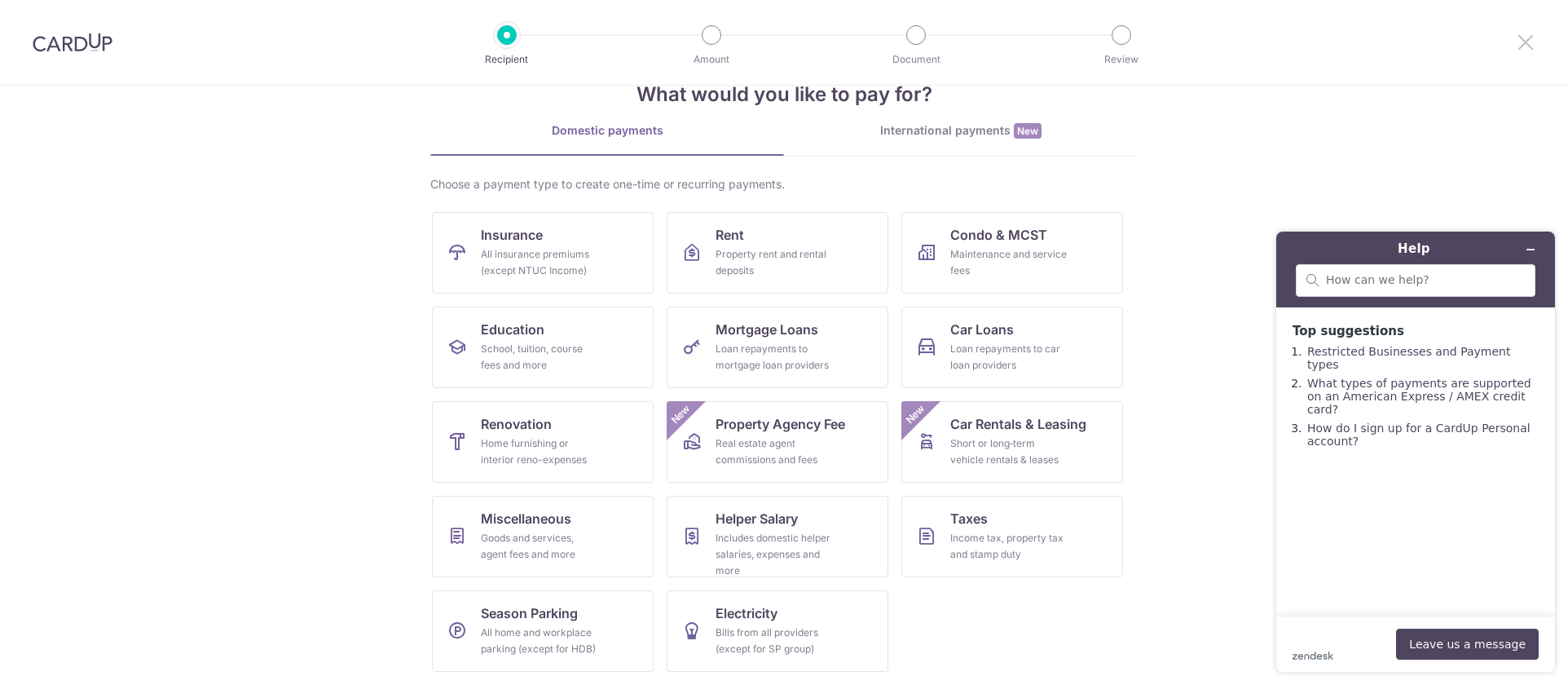
click at [1420, 40] on icon at bounding box center [1526, 41] width 19 height 20
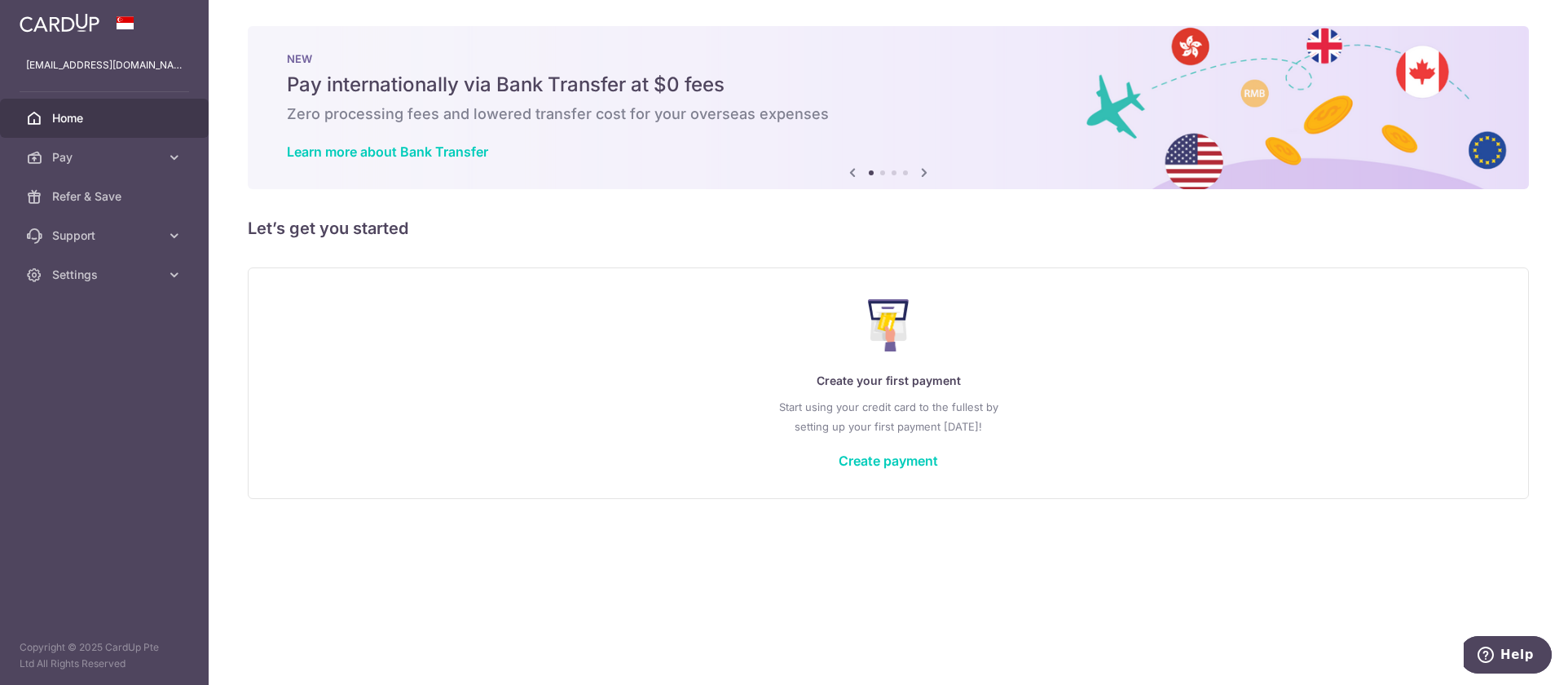
click at [348, 93] on h5 "Pay internationally via Bank Transfer at $0 fees" at bounding box center [888, 85] width 1203 height 26
click at [354, 154] on link "Learn more about Bank Transfer" at bounding box center [387, 151] width 201 height 16
click at [75, 152] on span "Pay" at bounding box center [106, 157] width 108 height 16
click at [105, 204] on span "Payments" at bounding box center [106, 196] width 108 height 16
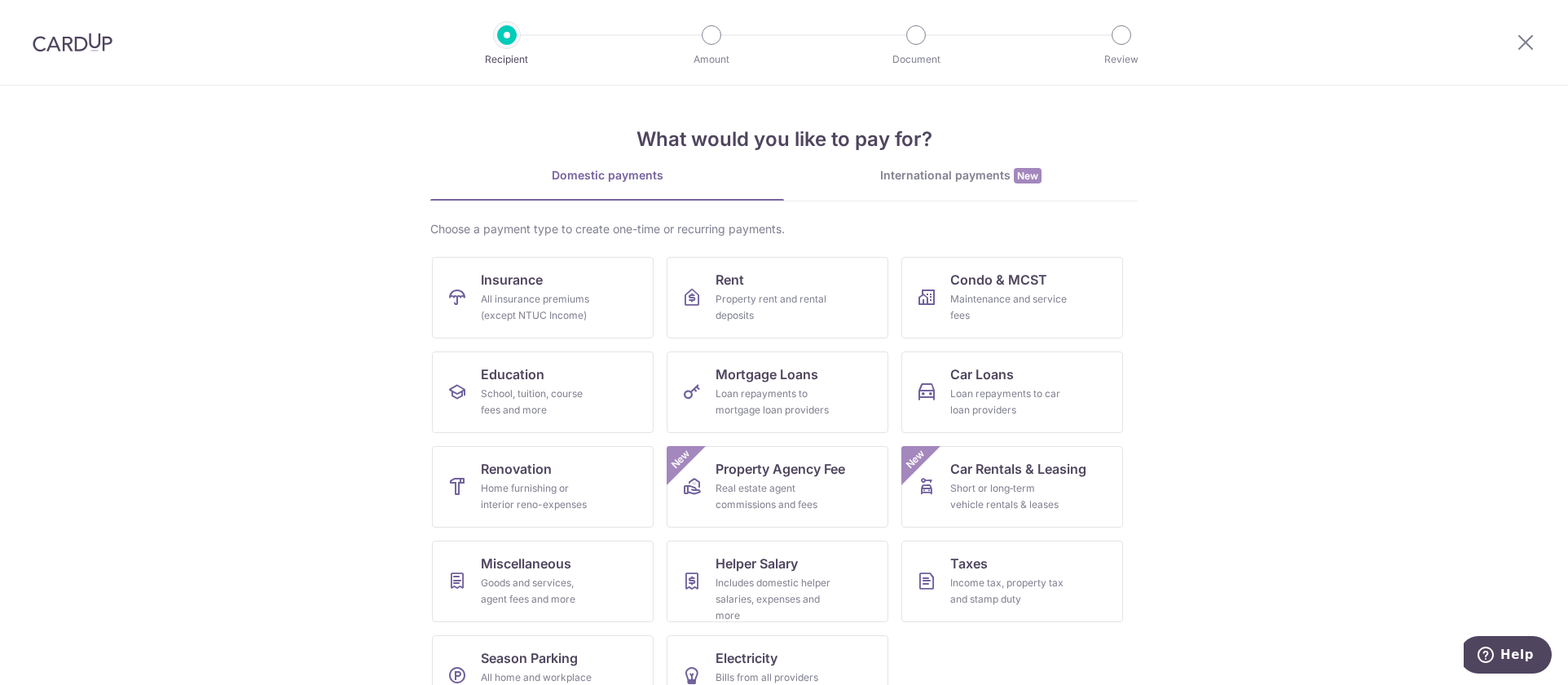
click at [959, 176] on div "International payments New" at bounding box center [961, 176] width 354 height 17
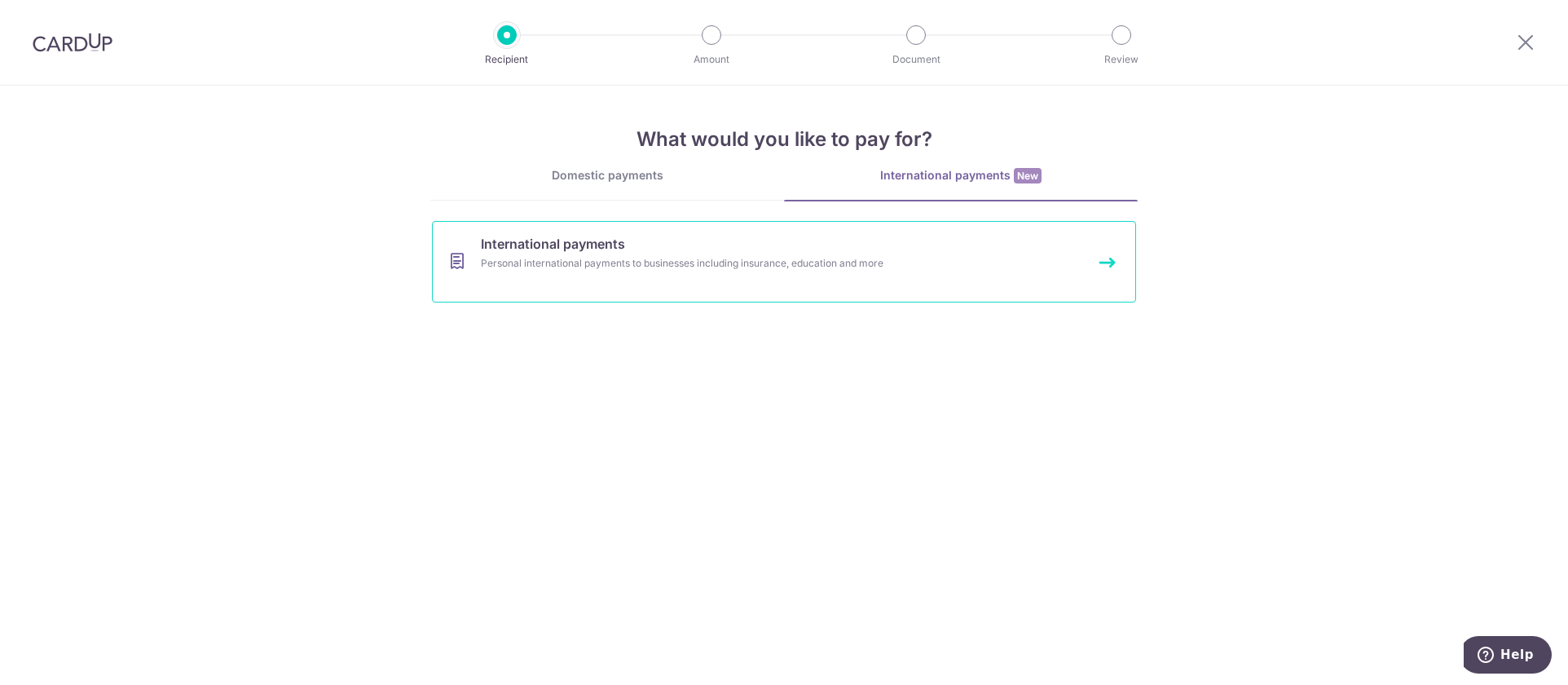
click at [619, 269] on div "Personal international payments to businesses including insurance, education an…" at bounding box center [762, 263] width 563 height 16
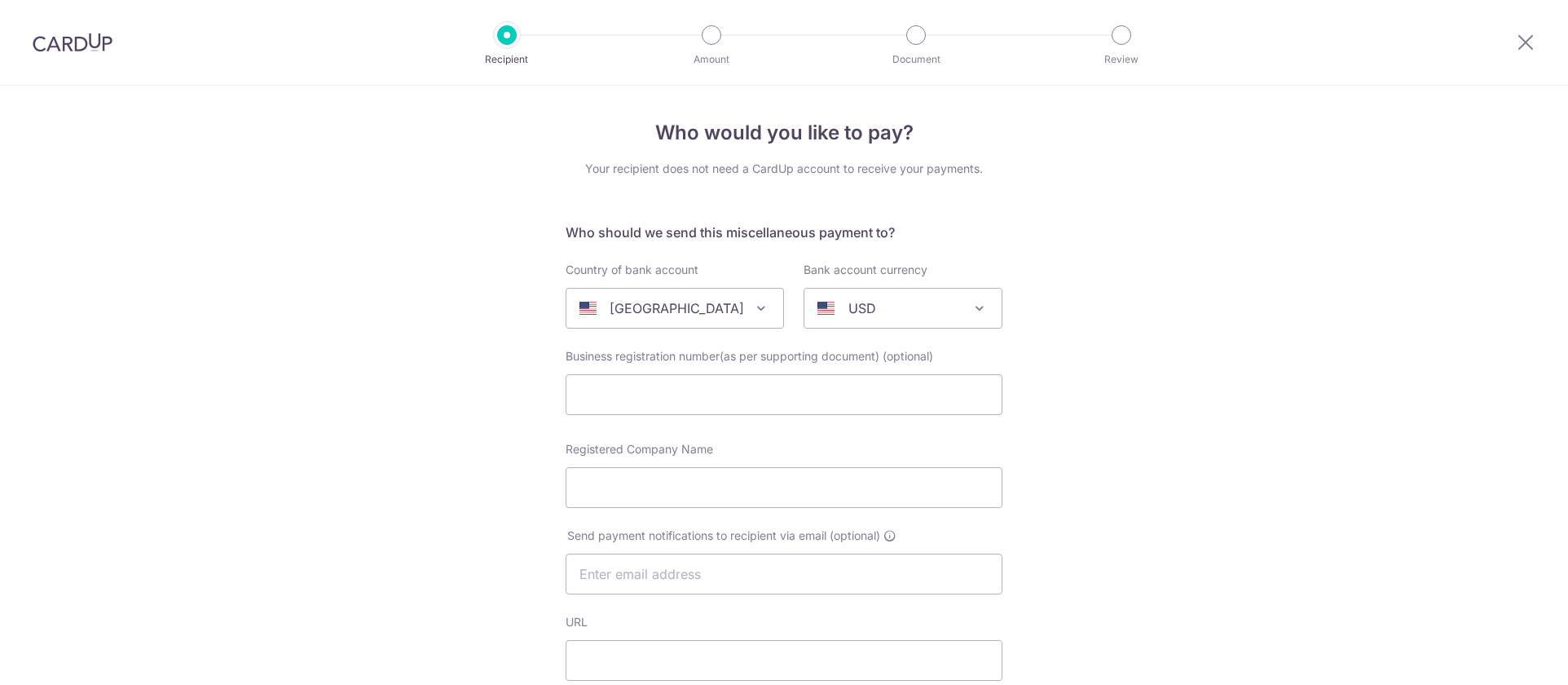
select select
drag, startPoint x: 61, startPoint y: 41, endPoint x: 862, endPoint y: 77, distance: 801.8
click at [61, 41] on img at bounding box center [72, 42] width 80 height 19
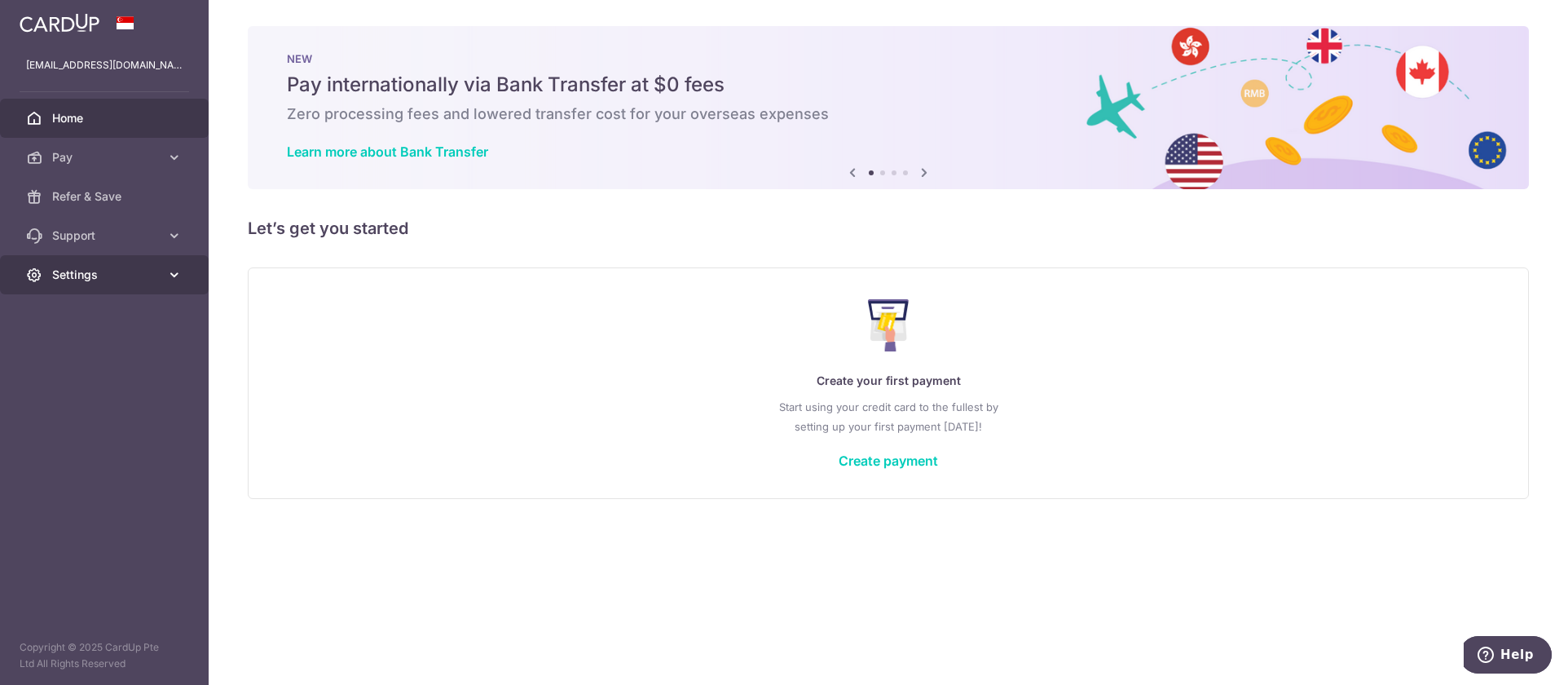
click at [89, 269] on span "Settings" at bounding box center [106, 274] width 108 height 16
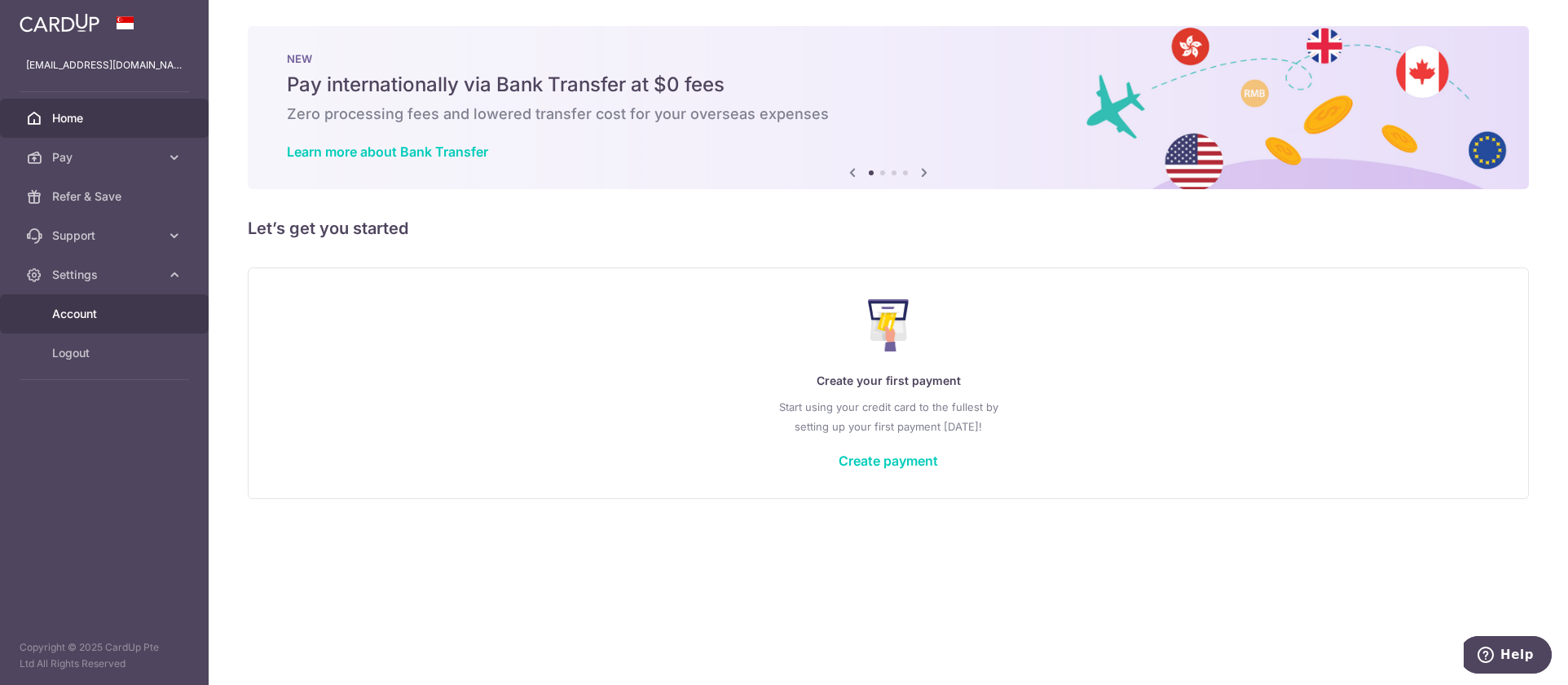
click at [95, 317] on span "Account" at bounding box center [106, 314] width 108 height 16
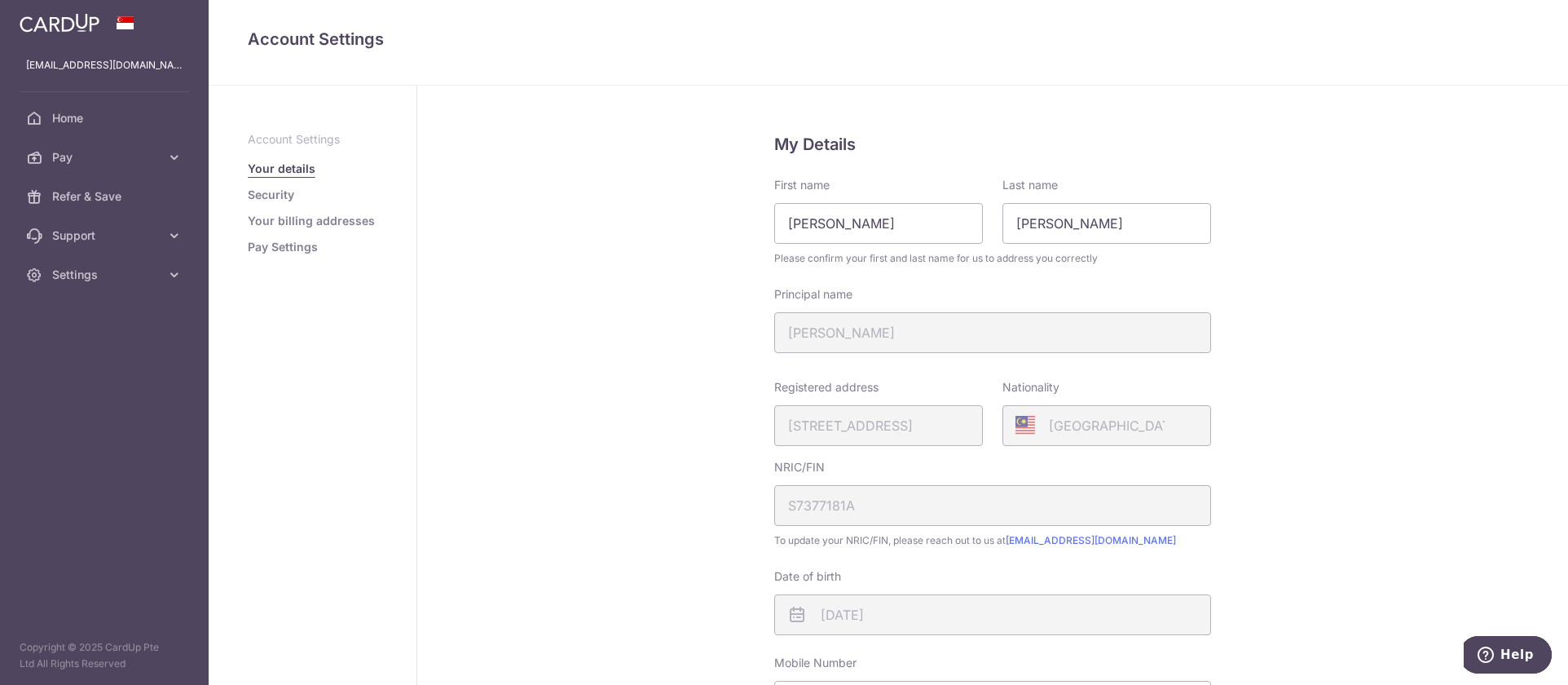
click at [301, 257] on aside "Account Settings Your details Security Your billing addresses Pay Settings" at bounding box center [313, 385] width 209 height 599
click at [299, 253] on link "Pay Settings" at bounding box center [283, 246] width 70 height 16
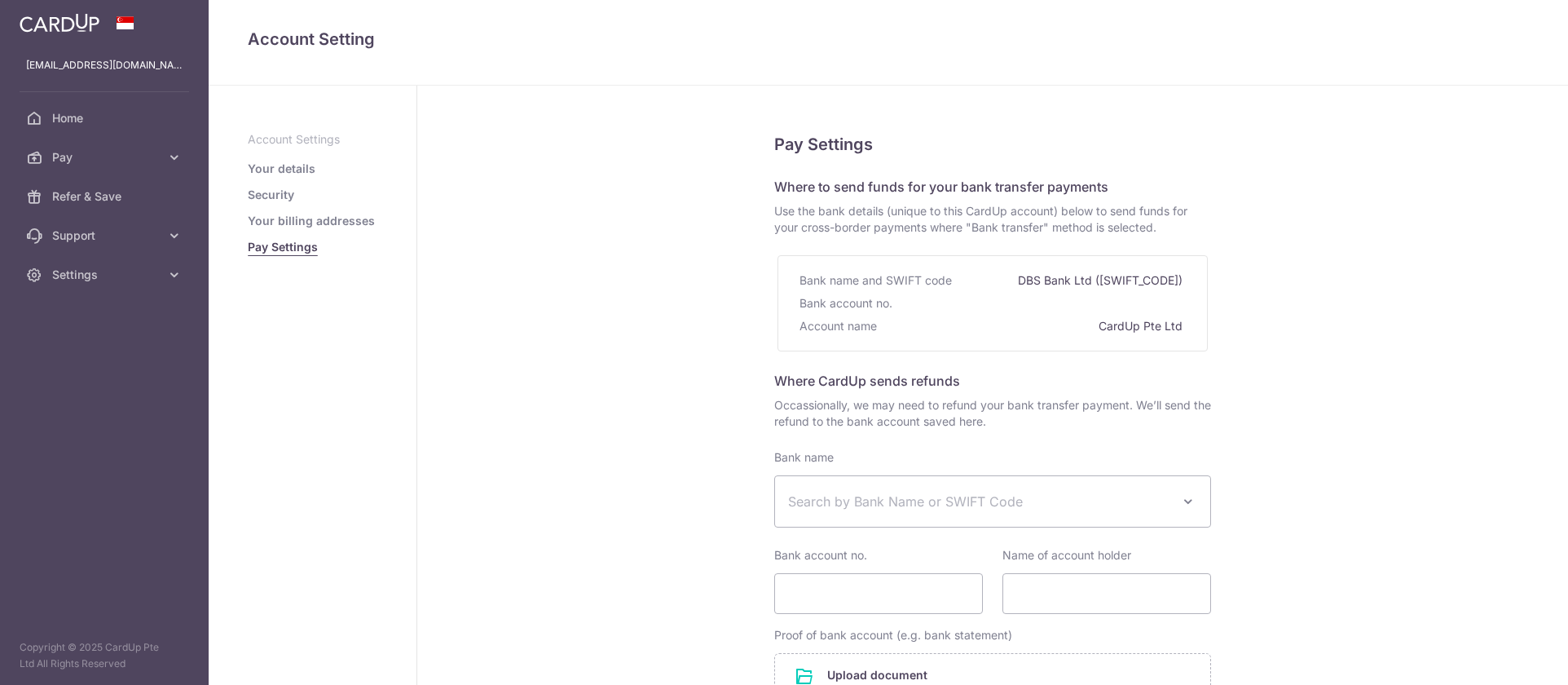
select select
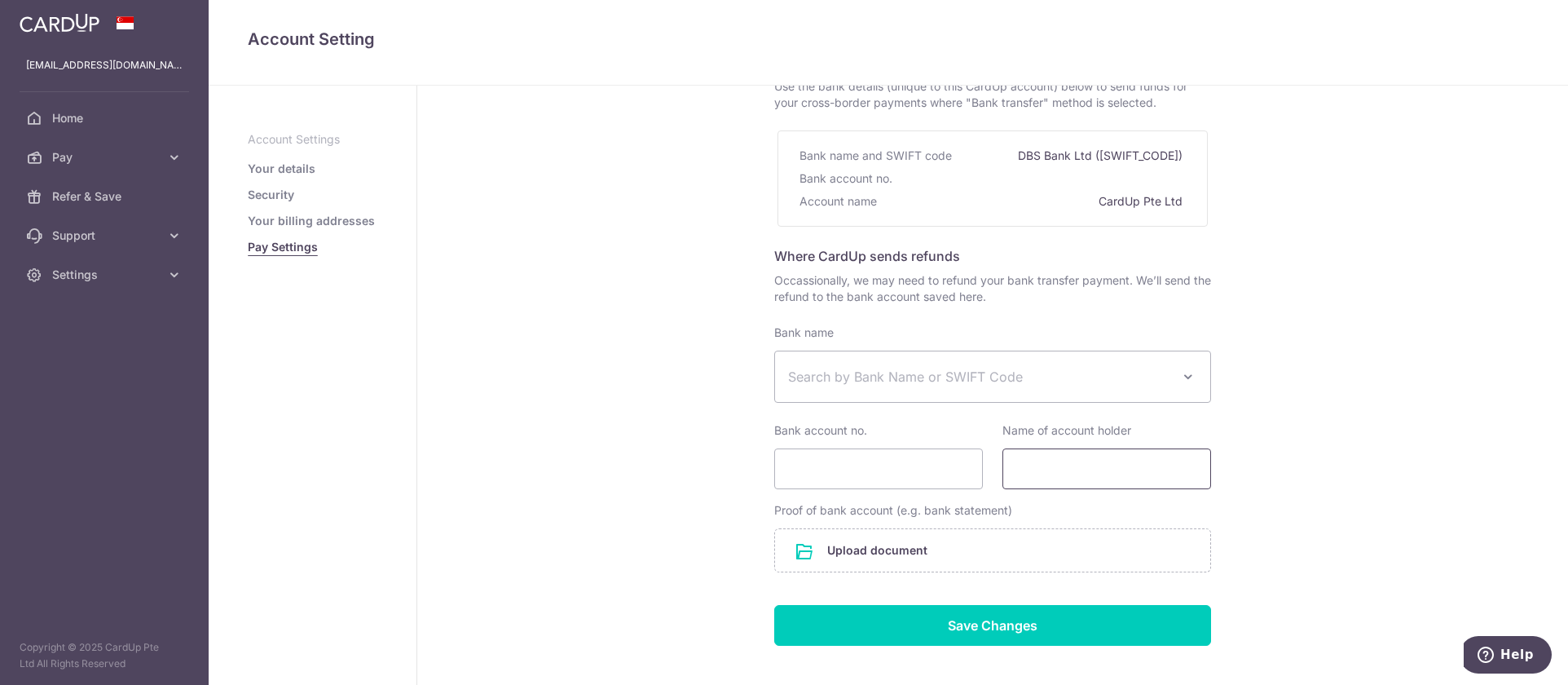
scroll to position [163, 0]
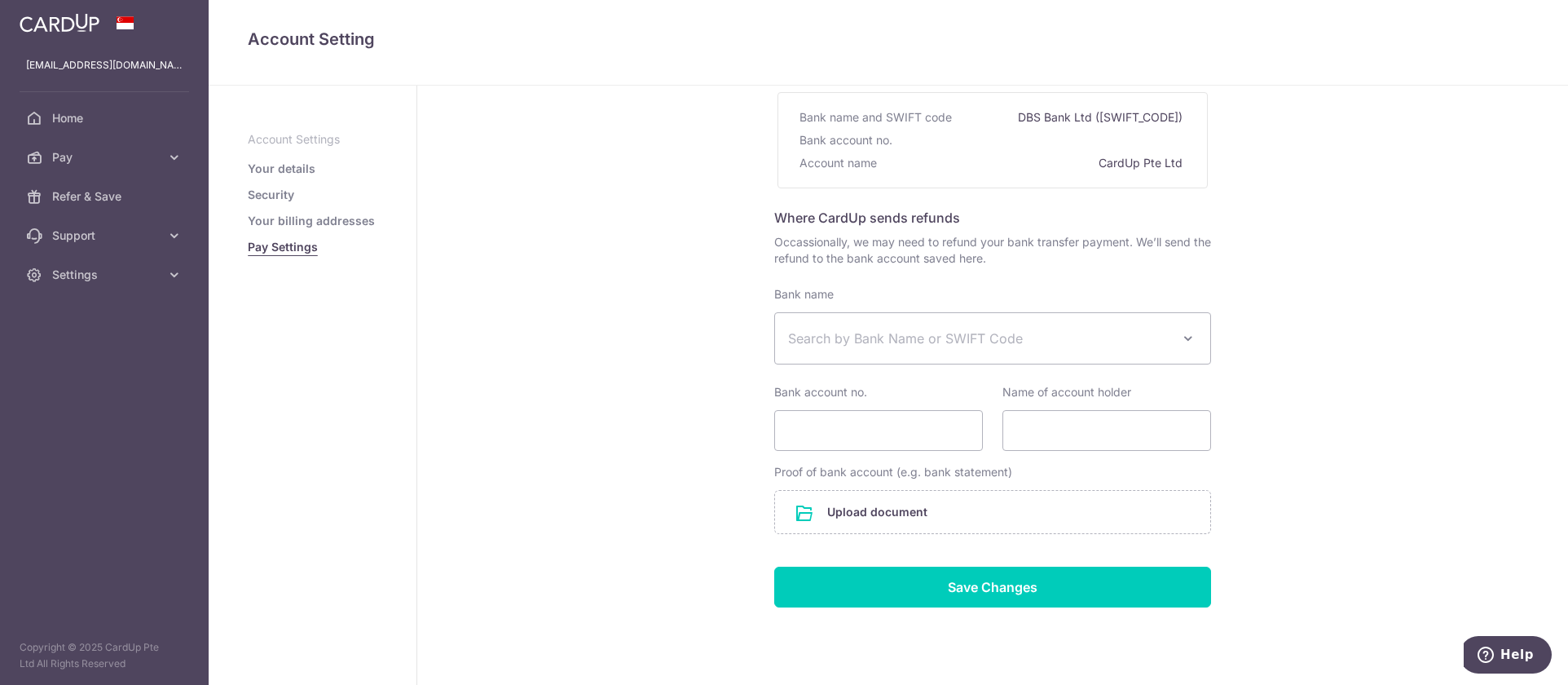
click at [302, 221] on link "Your billing addresses" at bounding box center [312, 220] width 127 height 16
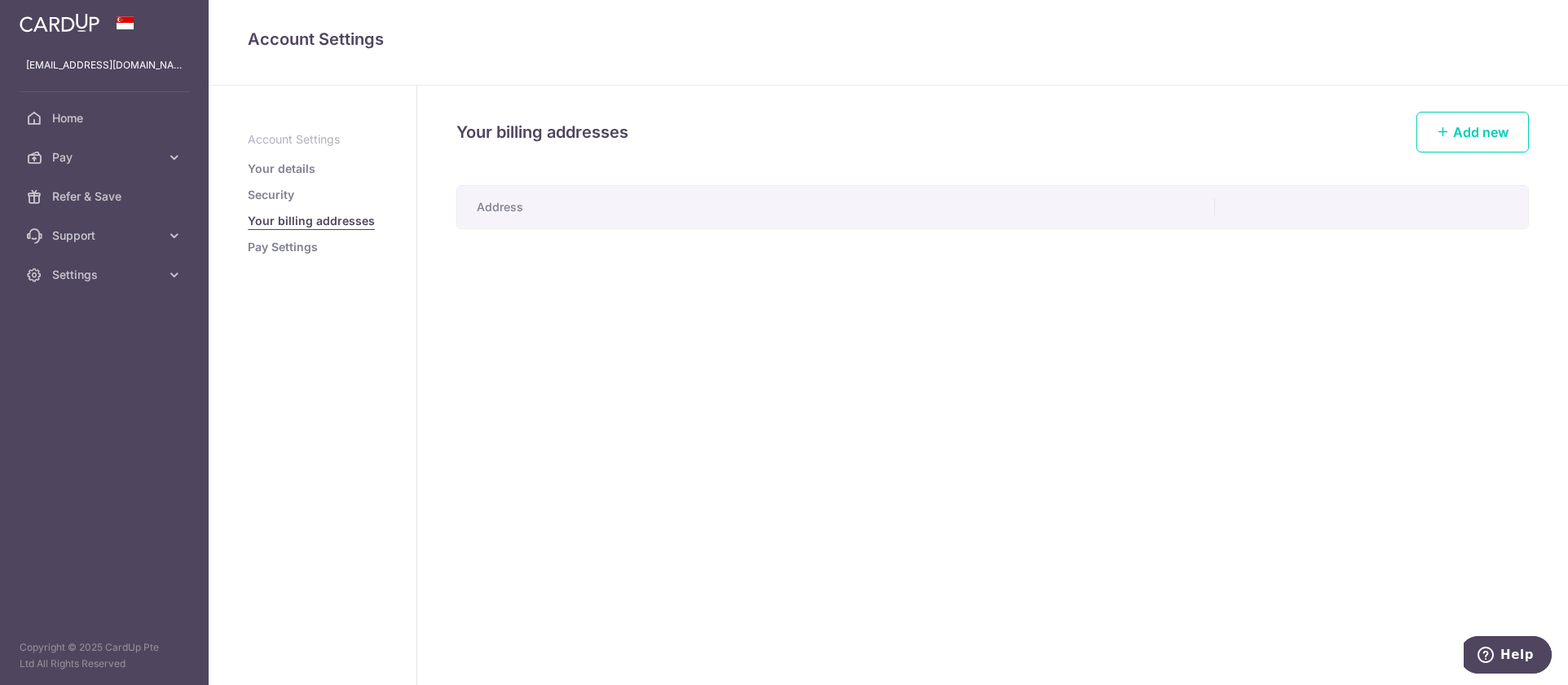
click at [259, 193] on link "Security" at bounding box center [271, 194] width 46 height 16
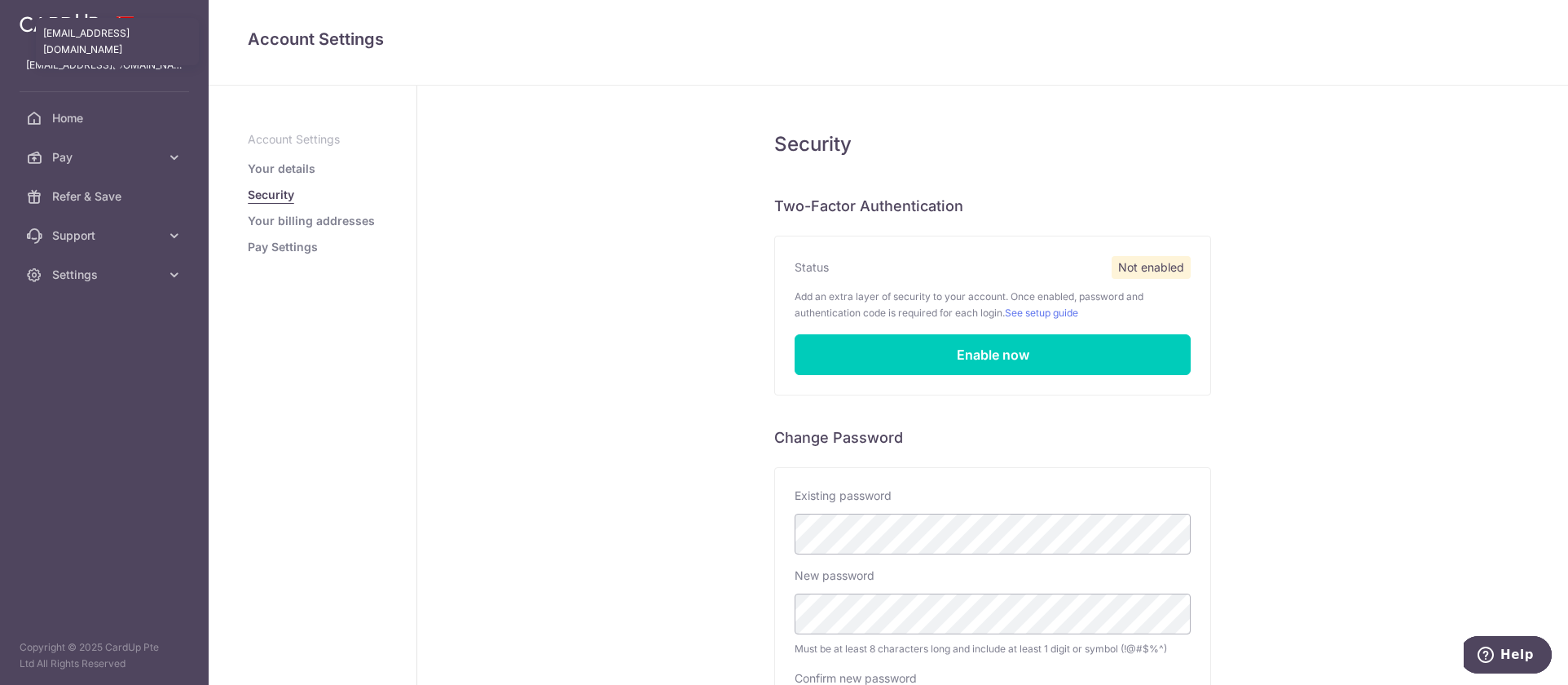
click at [89, 67] on p "[EMAIL_ADDRESS][DOMAIN_NAME]" at bounding box center [104, 64] width 157 height 16
click at [92, 128] on link "Home" at bounding box center [104, 118] width 209 height 39
